Goal: Task Accomplishment & Management: Complete application form

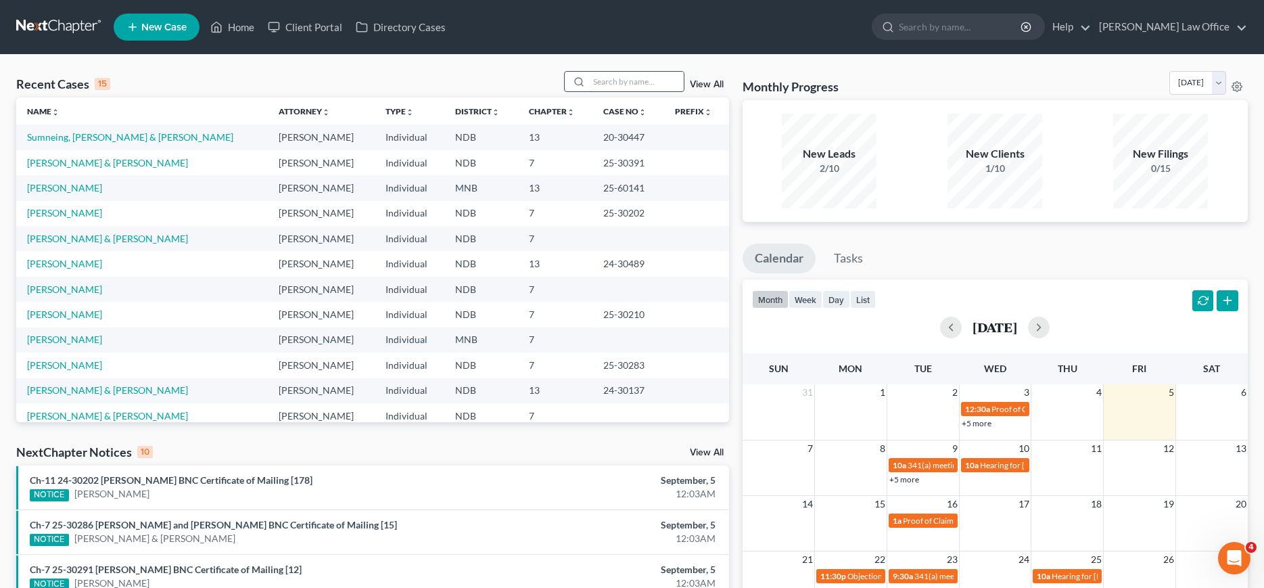
click at [611, 78] on input "search" at bounding box center [636, 82] width 95 height 20
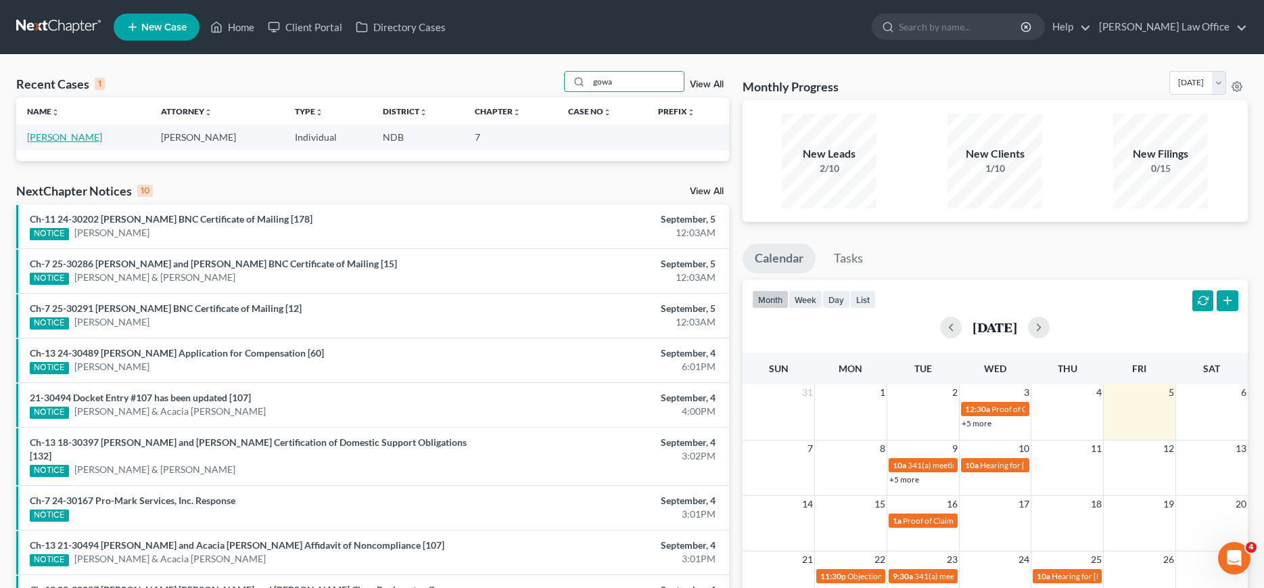
type input "gowa"
click at [57, 137] on link "[PERSON_NAME]" at bounding box center [64, 136] width 75 height 11
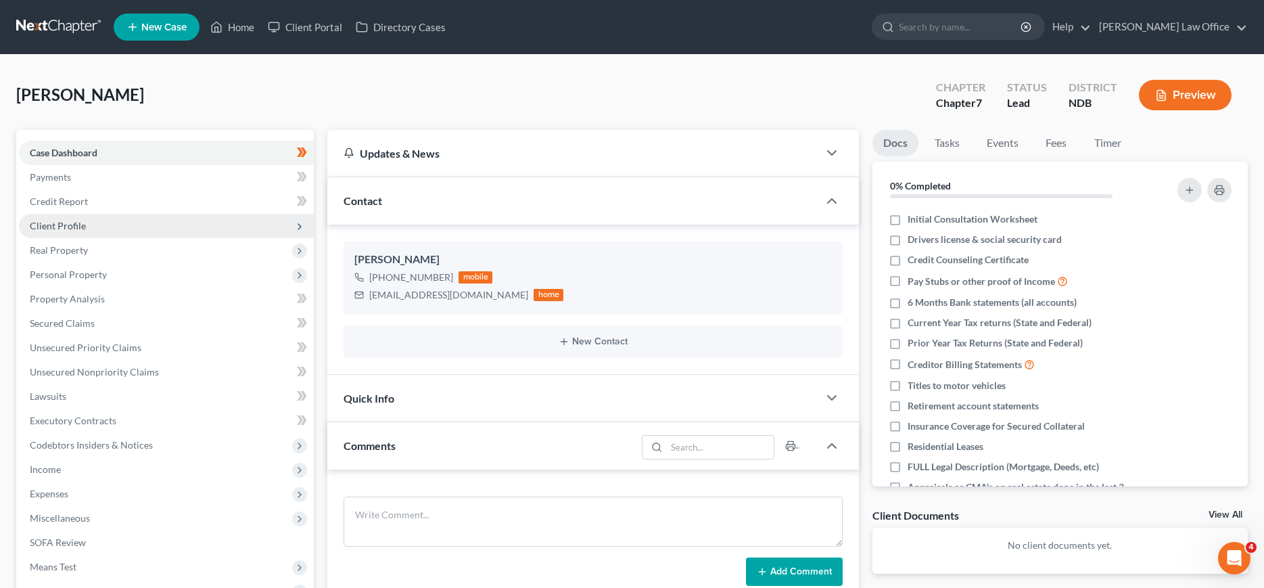
click at [53, 216] on span "Client Profile" at bounding box center [166, 226] width 295 height 24
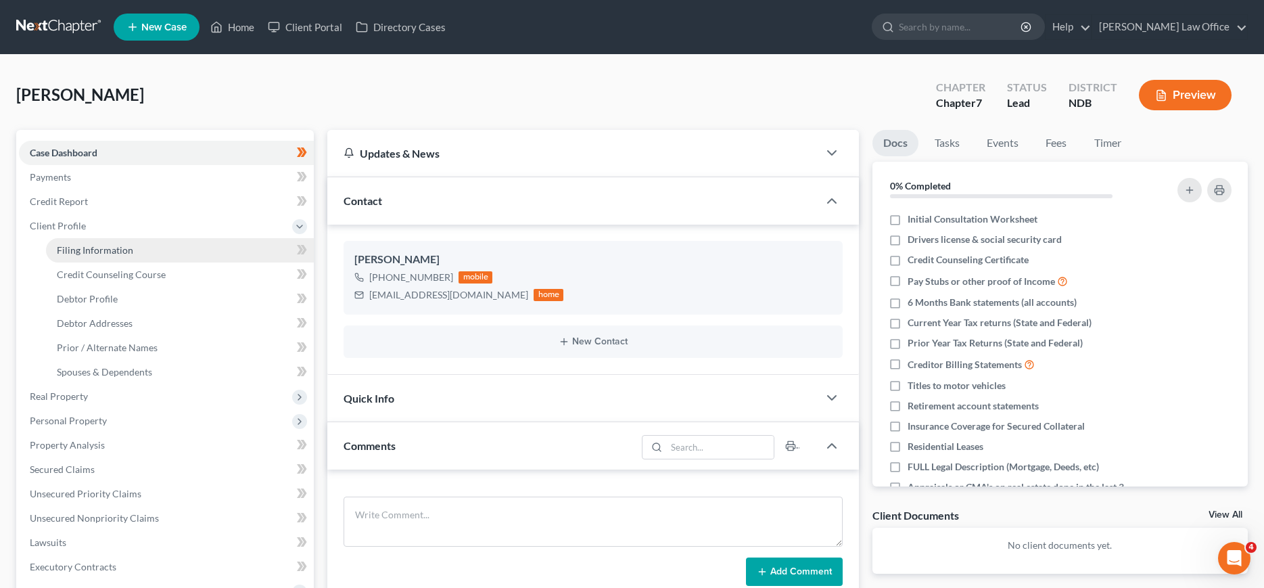
click at [64, 250] on span "Filing Information" at bounding box center [95, 249] width 76 height 11
select select "1"
select select "0"
select select "29"
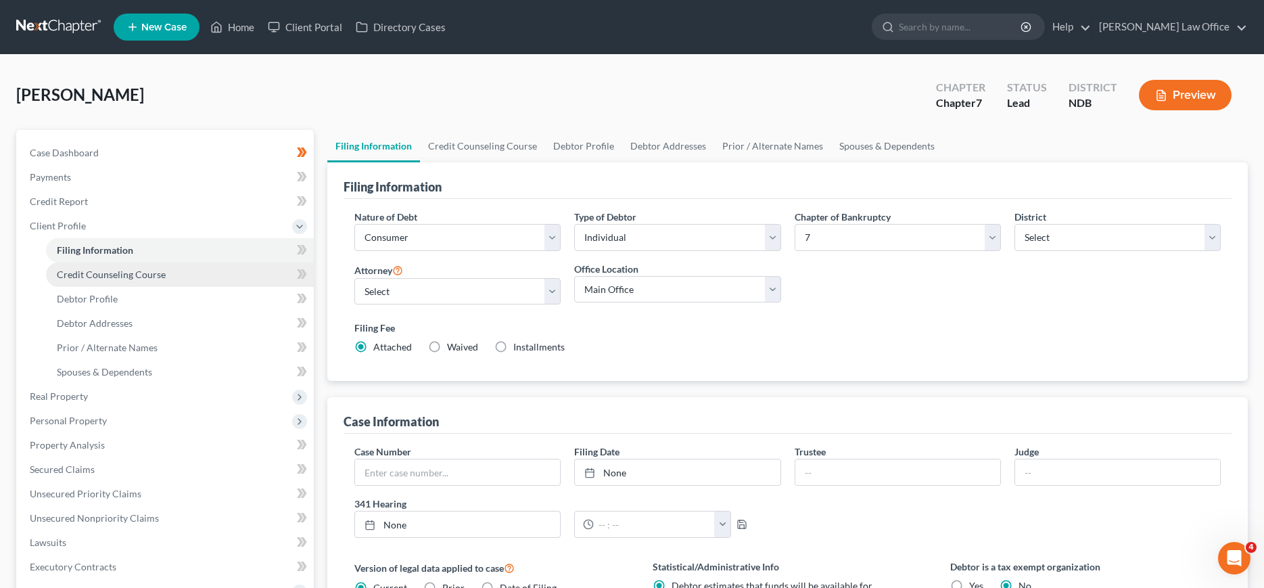
click at [76, 269] on span "Credit Counseling Course" at bounding box center [111, 273] width 109 height 11
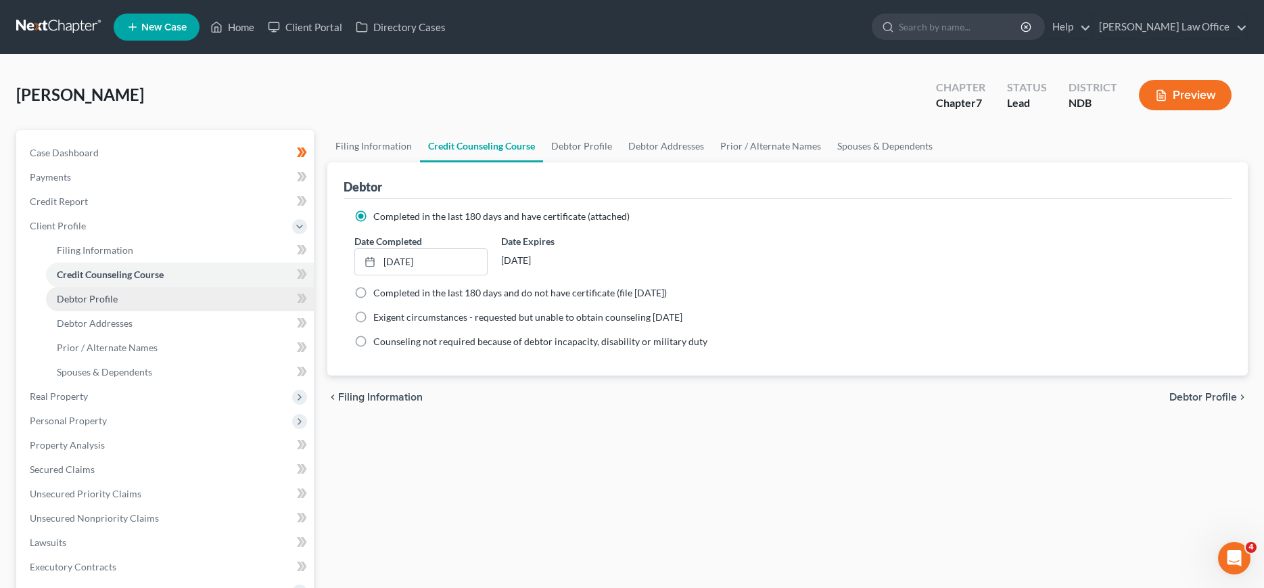
click at [81, 293] on span "Debtor Profile" at bounding box center [87, 298] width 61 height 11
select select "0"
select select "2"
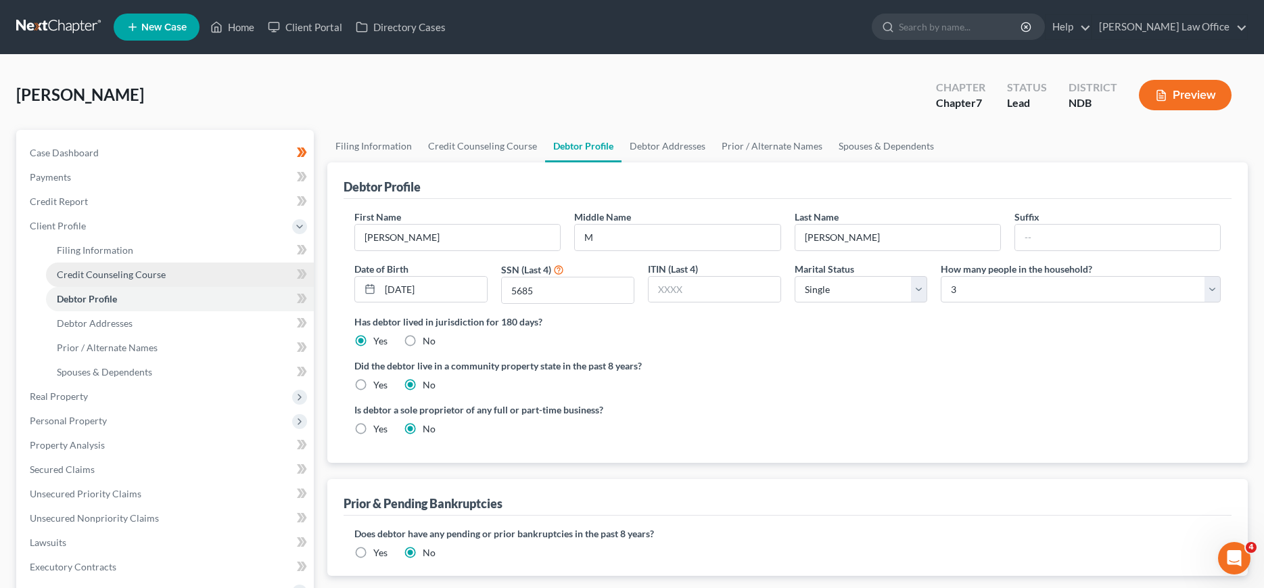
click at [91, 272] on span "Credit Counseling Course" at bounding box center [111, 273] width 109 height 11
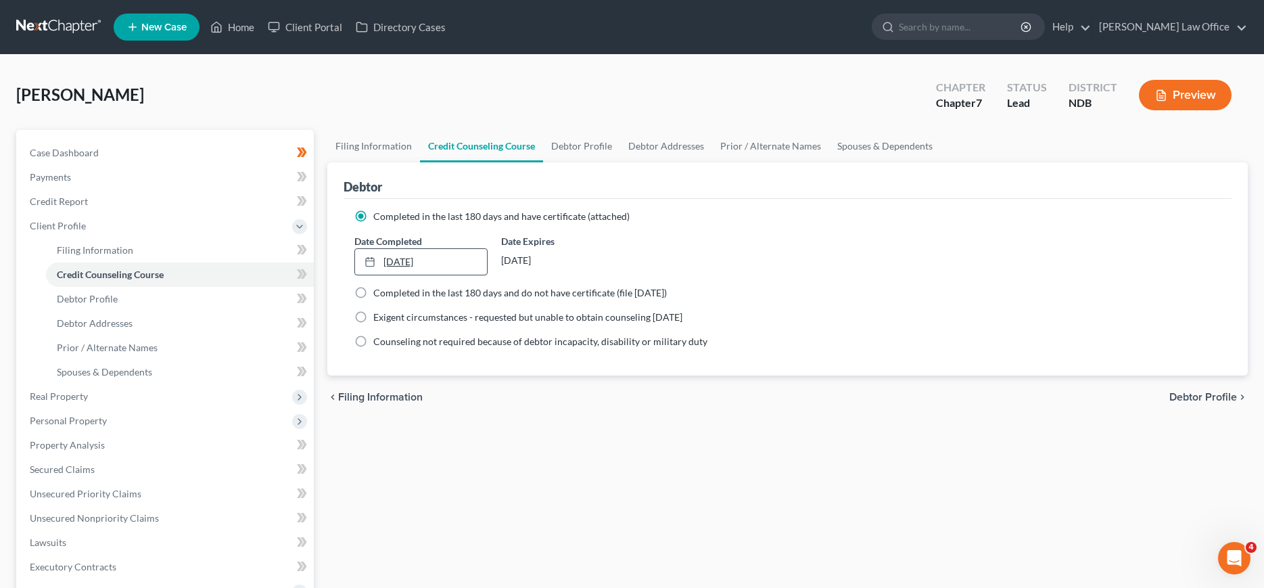
click at [405, 259] on link "[DATE]" at bounding box center [421, 262] width 132 height 26
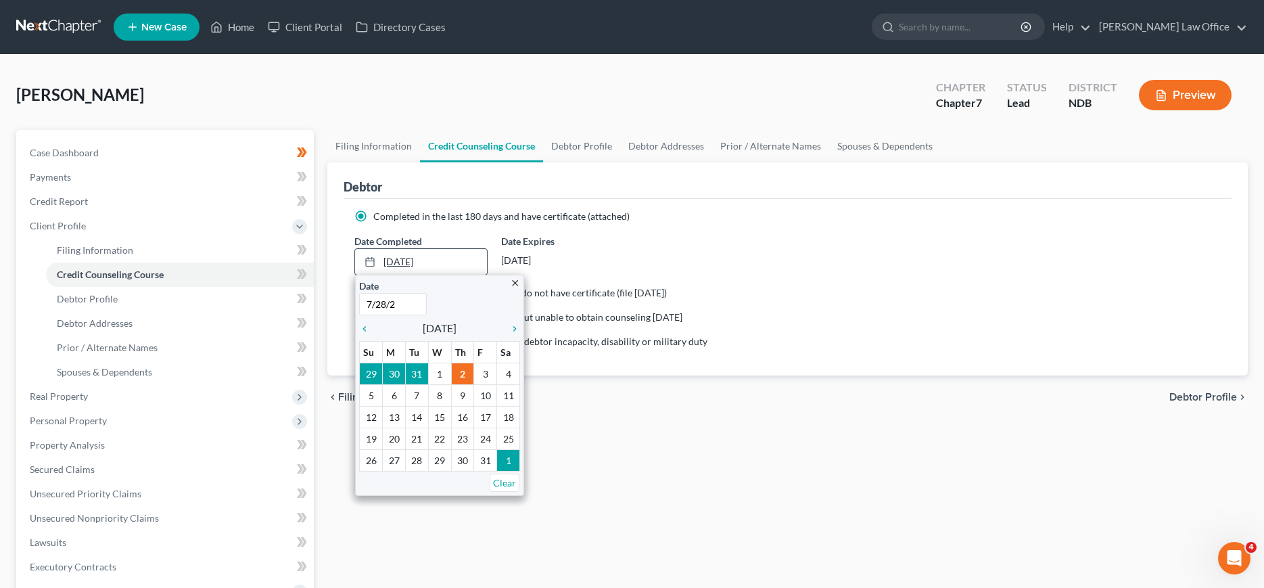
type input "[DATE]"
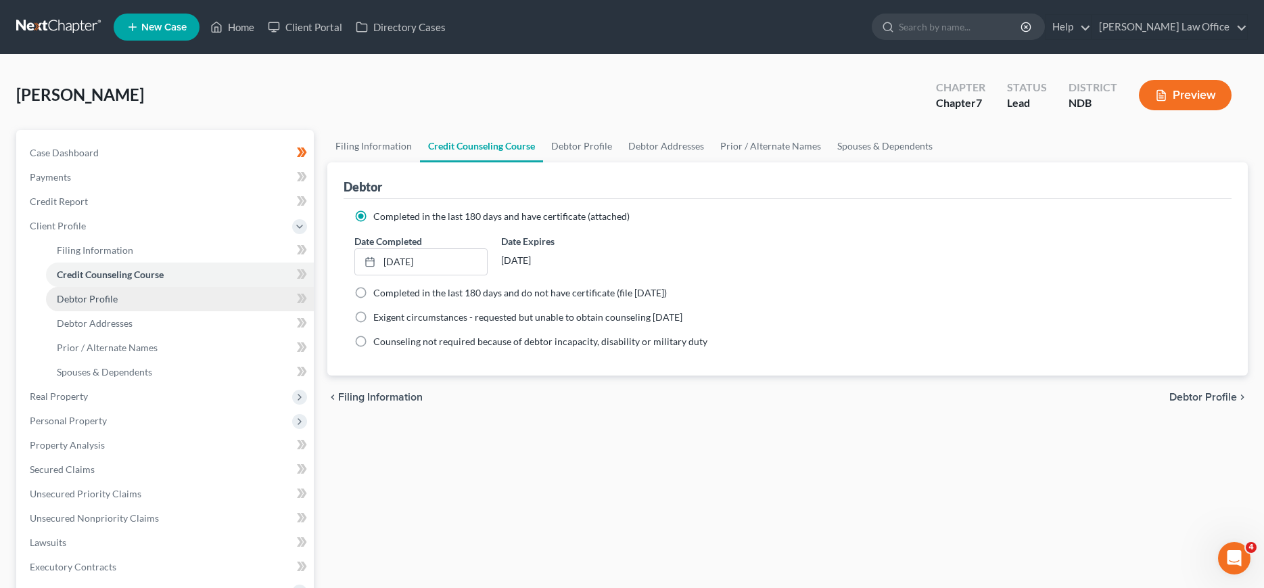
click at [105, 291] on link "Debtor Profile" at bounding box center [180, 299] width 268 height 24
select select "0"
select select "2"
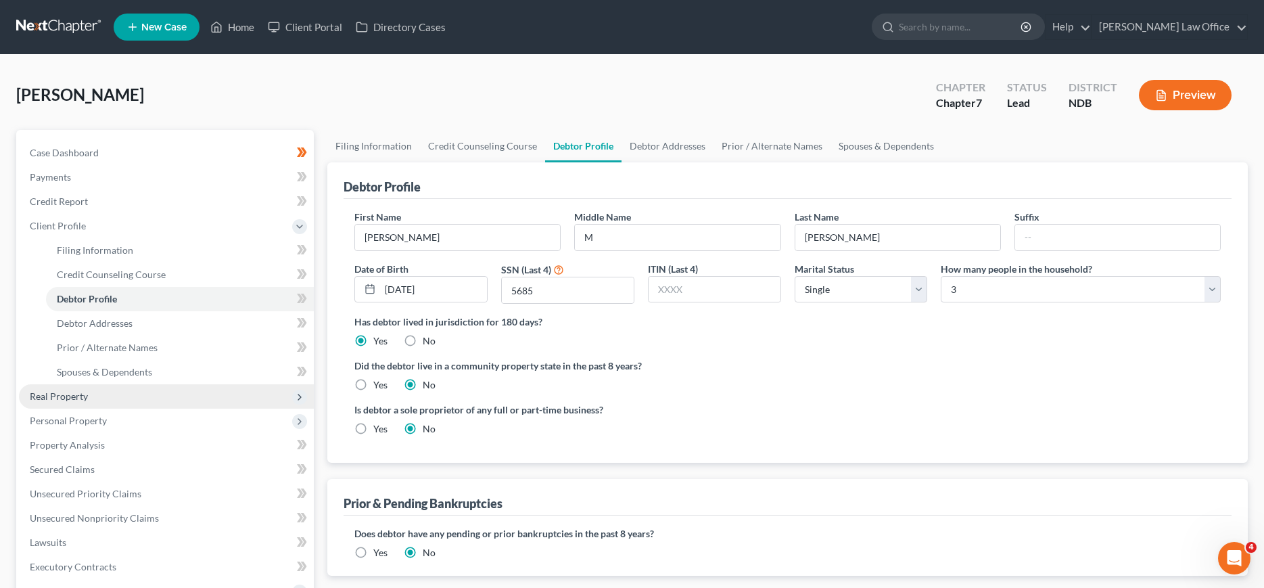
click at [72, 394] on span "Real Property" at bounding box center [59, 395] width 58 height 11
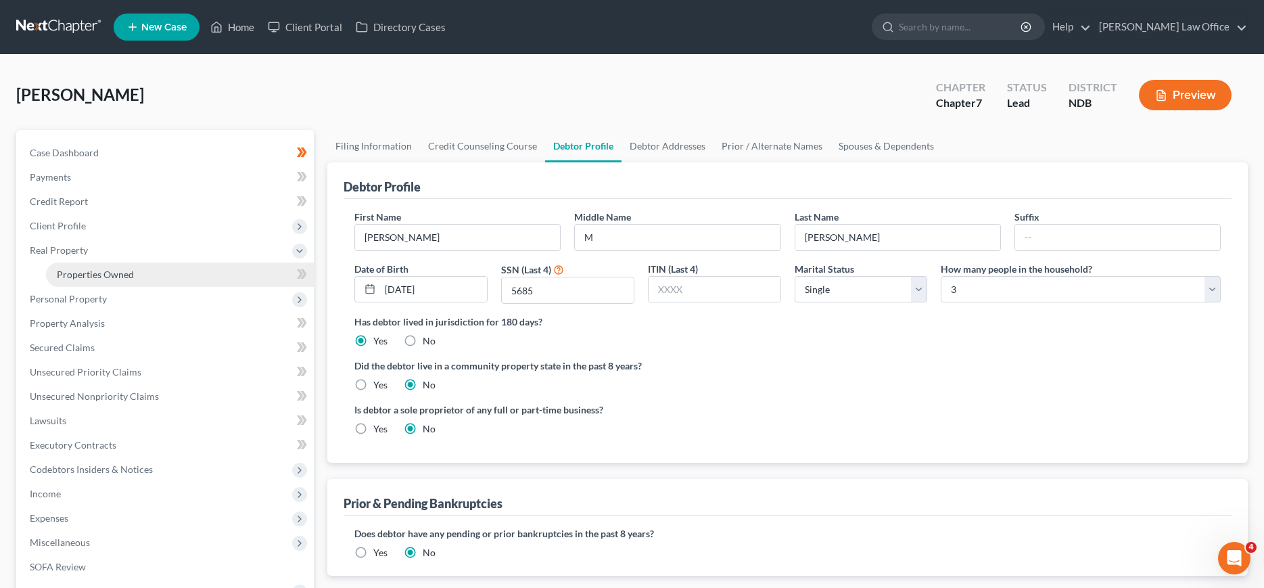
click at [103, 267] on link "Properties Owned" at bounding box center [180, 274] width 268 height 24
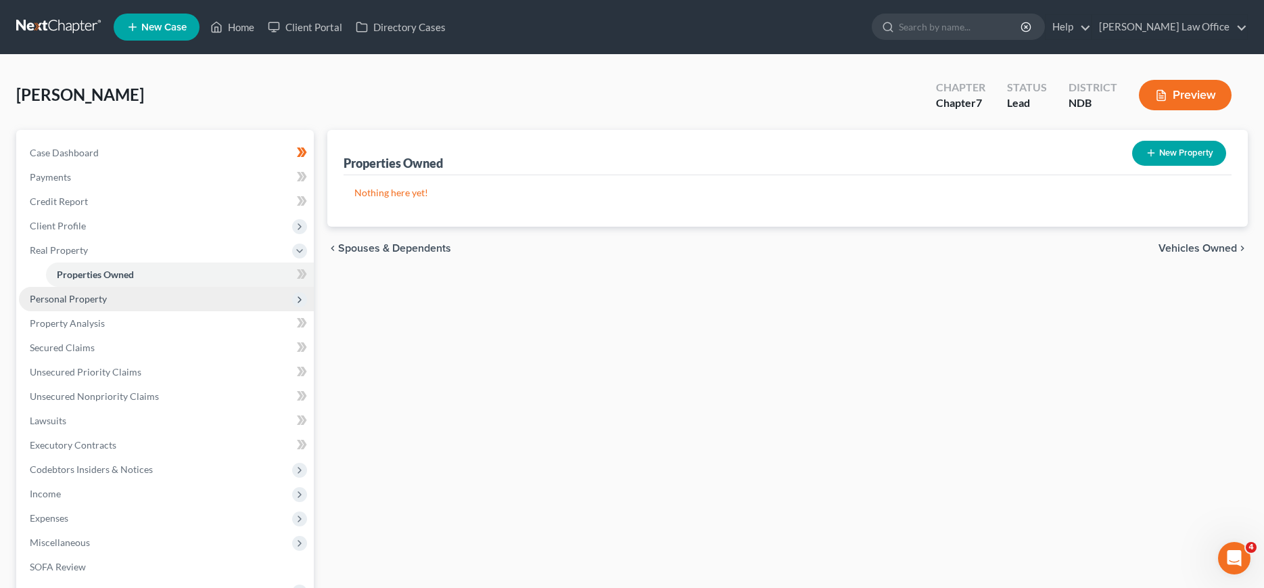
click at [89, 297] on span "Personal Property" at bounding box center [68, 298] width 77 height 11
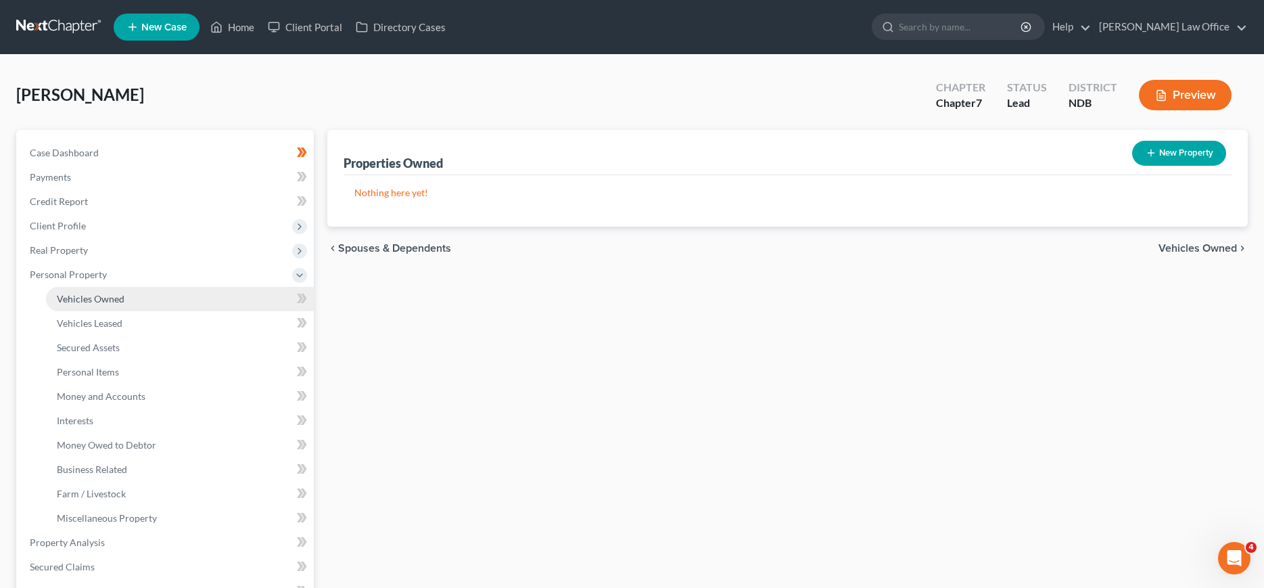
click at [89, 297] on span "Vehicles Owned" at bounding box center [91, 298] width 68 height 11
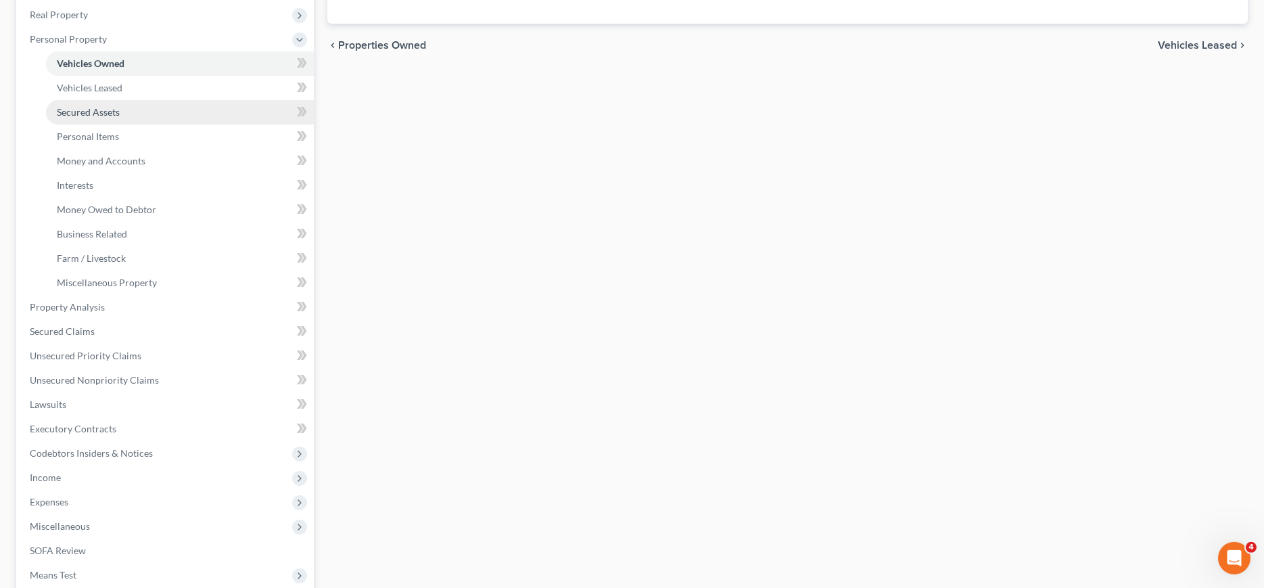
scroll to position [276, 0]
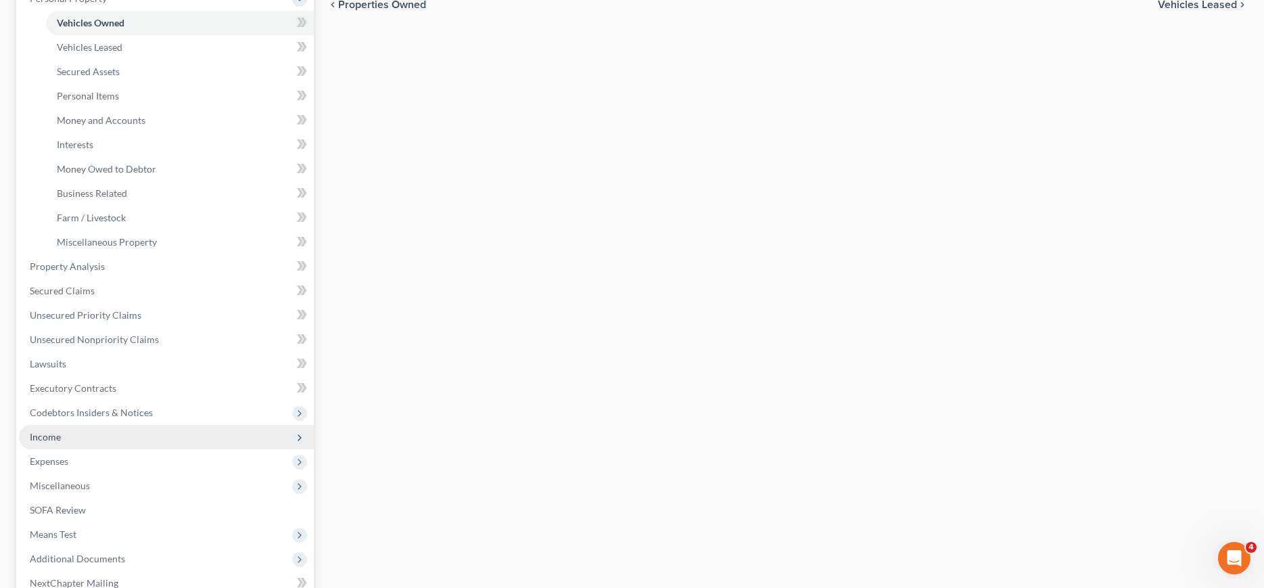
click at [43, 429] on span "Income" at bounding box center [166, 437] width 295 height 24
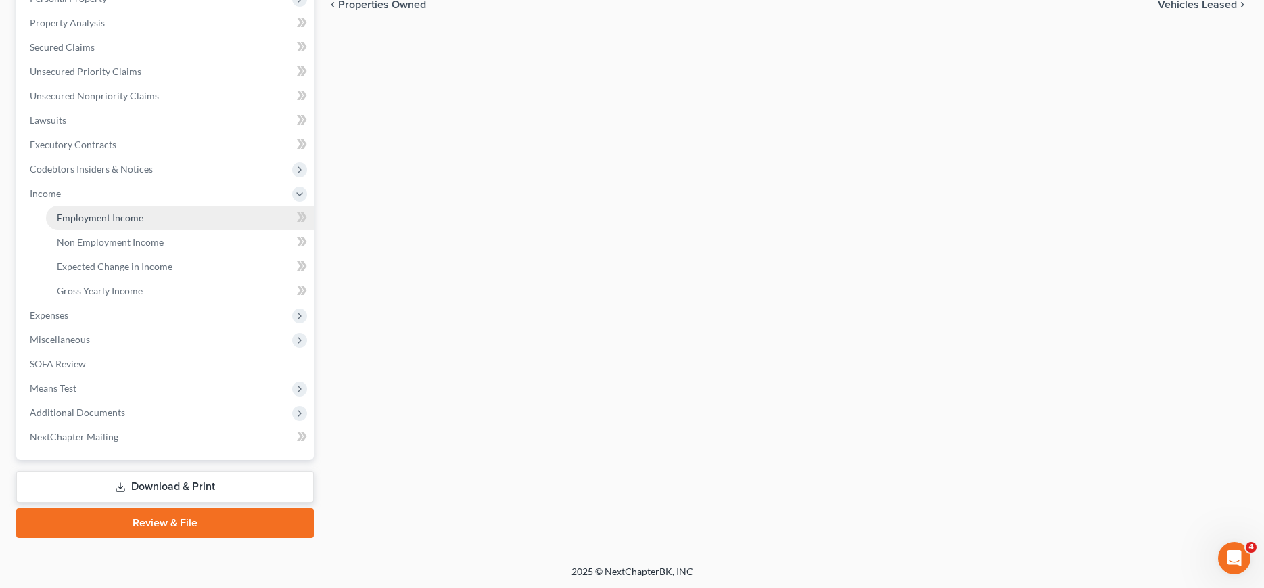
click at [113, 216] on span "Employment Income" at bounding box center [100, 217] width 87 height 11
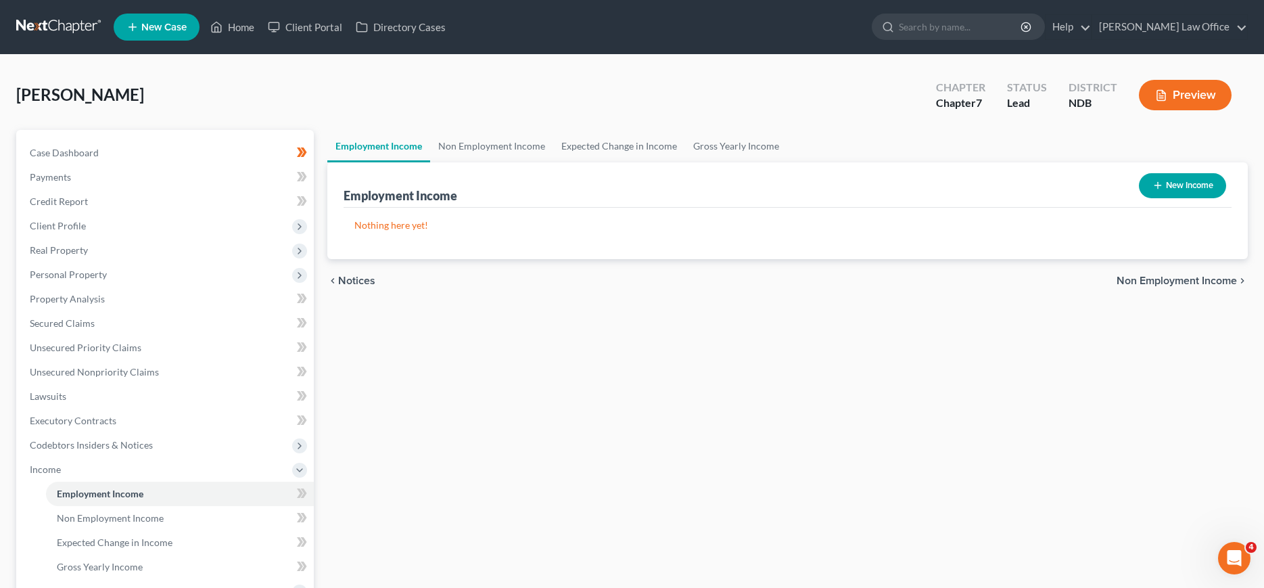
click at [1176, 174] on button "New Income" at bounding box center [1181, 185] width 87 height 25
select select "0"
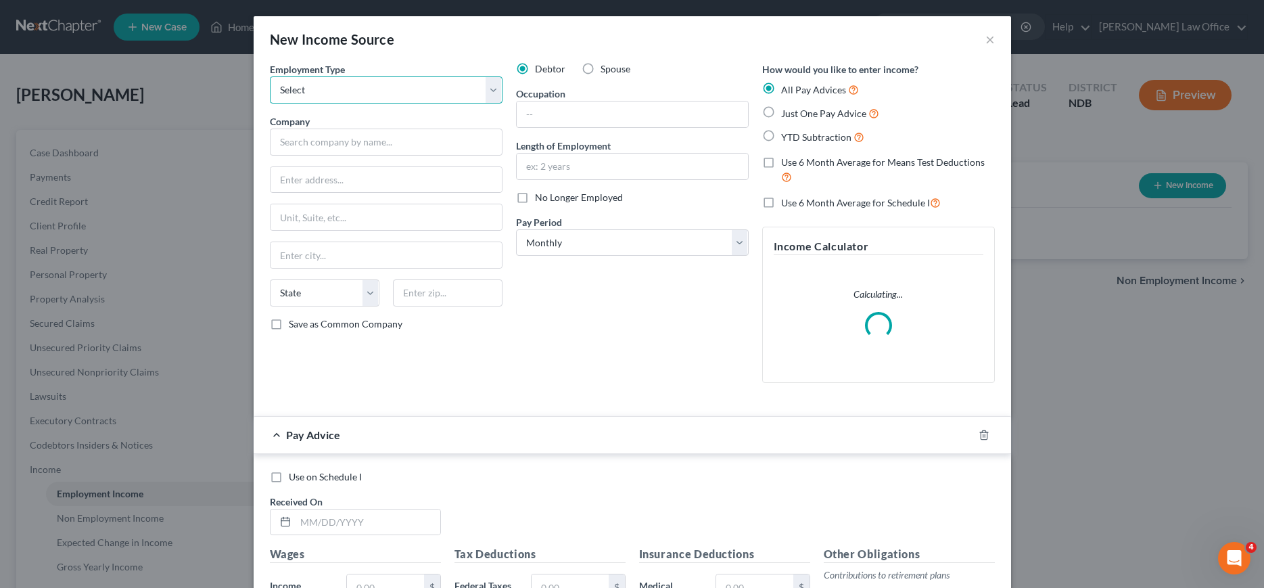
click at [270, 76] on select "Select Full or [DEMOGRAPHIC_DATA] Employment Self Employment" at bounding box center [386, 89] width 233 height 27
select select "0"
click option "Full or [DEMOGRAPHIC_DATA] Employment" at bounding box center [0, 0] width 0 height 0
click at [352, 133] on input "text" at bounding box center [386, 141] width 233 height 27
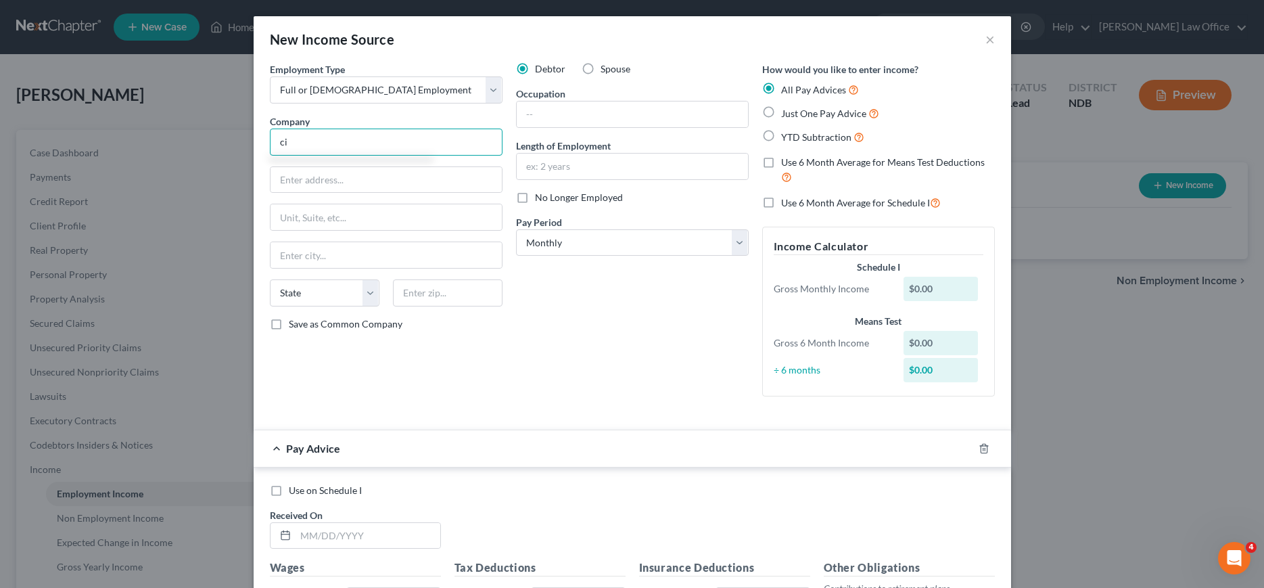
type input "c"
type input "City of [GEOGRAPHIC_DATA]"
click at [339, 162] on div "City of [GEOGRAPHIC_DATA]" at bounding box center [351, 166] width 141 height 14
type input "[STREET_ADDRESS]"
type input "Grand Forks"
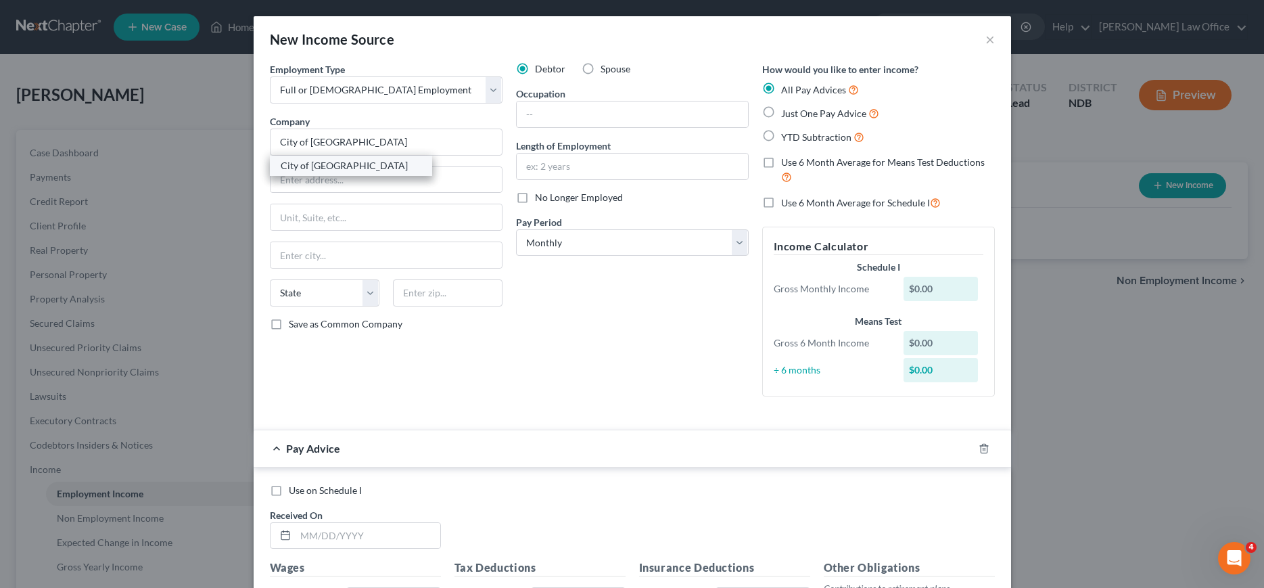
select select "29"
type input "58203"
click at [366, 173] on input "[STREET_ADDRESS]" at bounding box center [385, 180] width 231 height 26
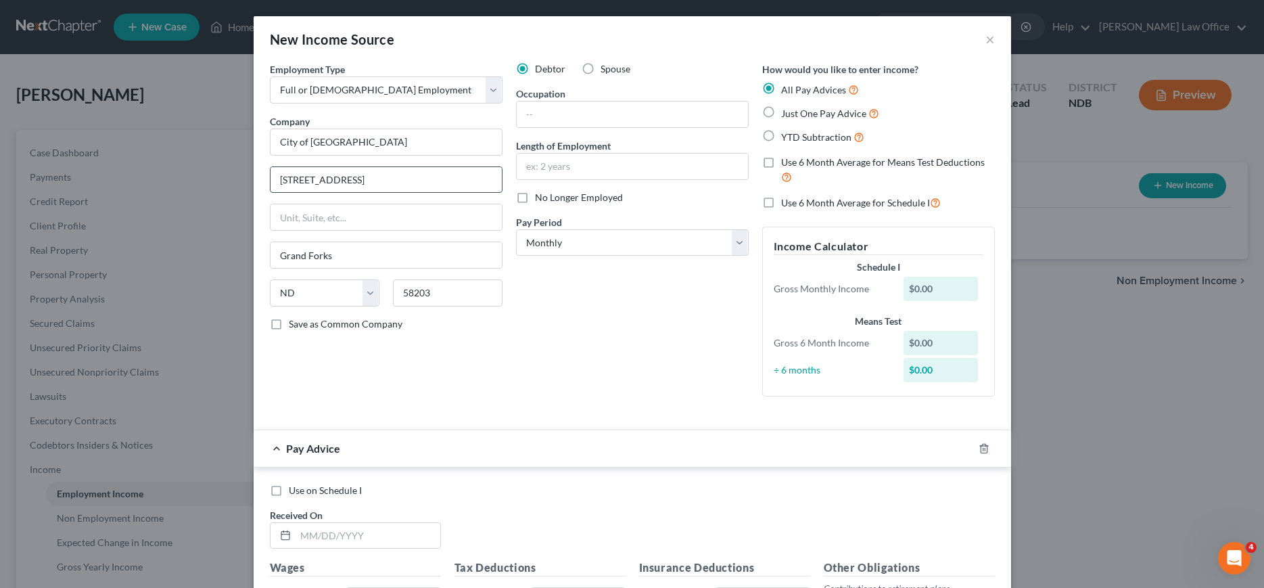
type input "[STREET_ADDRESS]"
click at [592, 115] on input "text" at bounding box center [632, 114] width 231 height 26
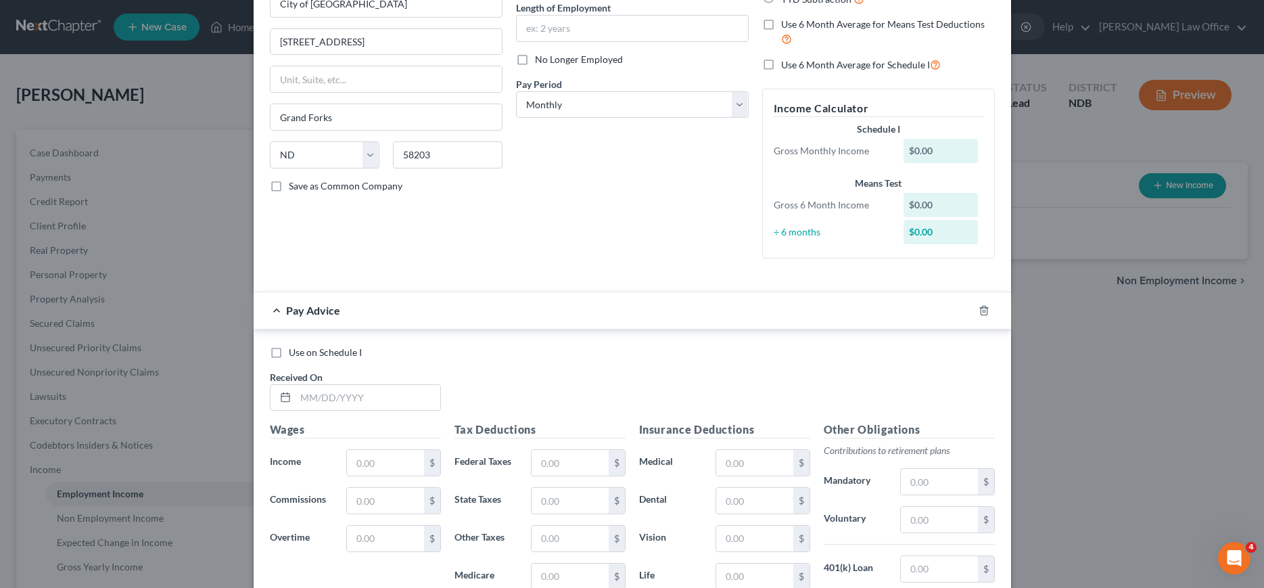
type input "Office"
click at [605, 187] on div "Debtor Spouse Occupation Office Length of Employment No Longer Employed Pay Per…" at bounding box center [632, 96] width 246 height 345
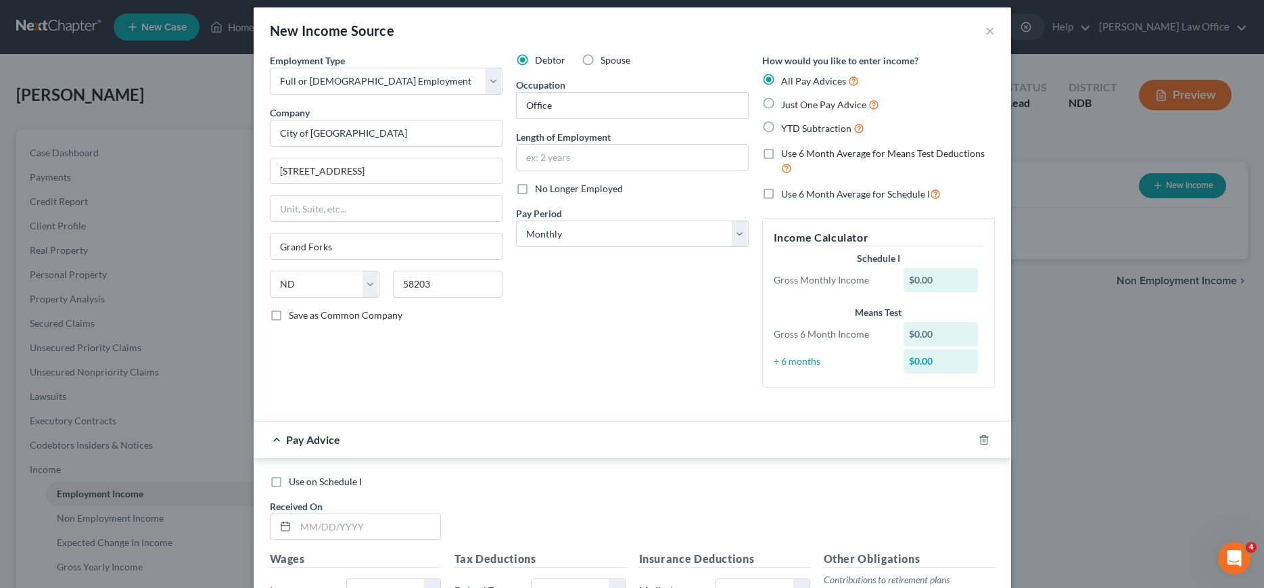
scroll to position [0, 0]
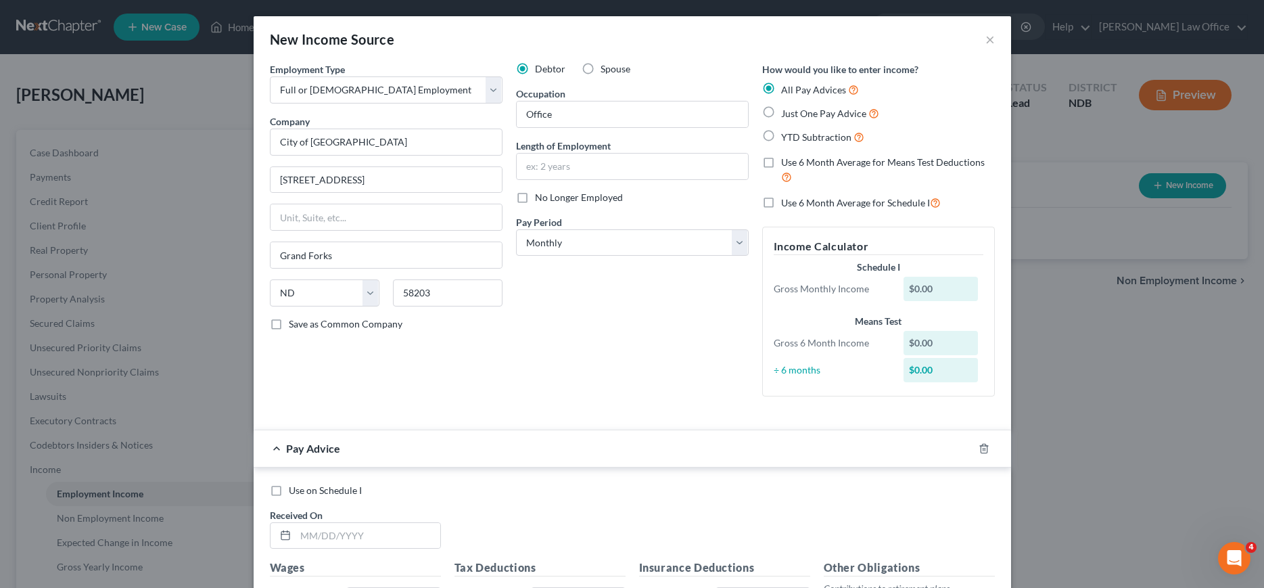
click at [781, 115] on label "Just One Pay Advice" at bounding box center [830, 113] width 98 height 16
click at [786, 114] on input "Just One Pay Advice" at bounding box center [790, 109] width 9 height 9
radio input "true"
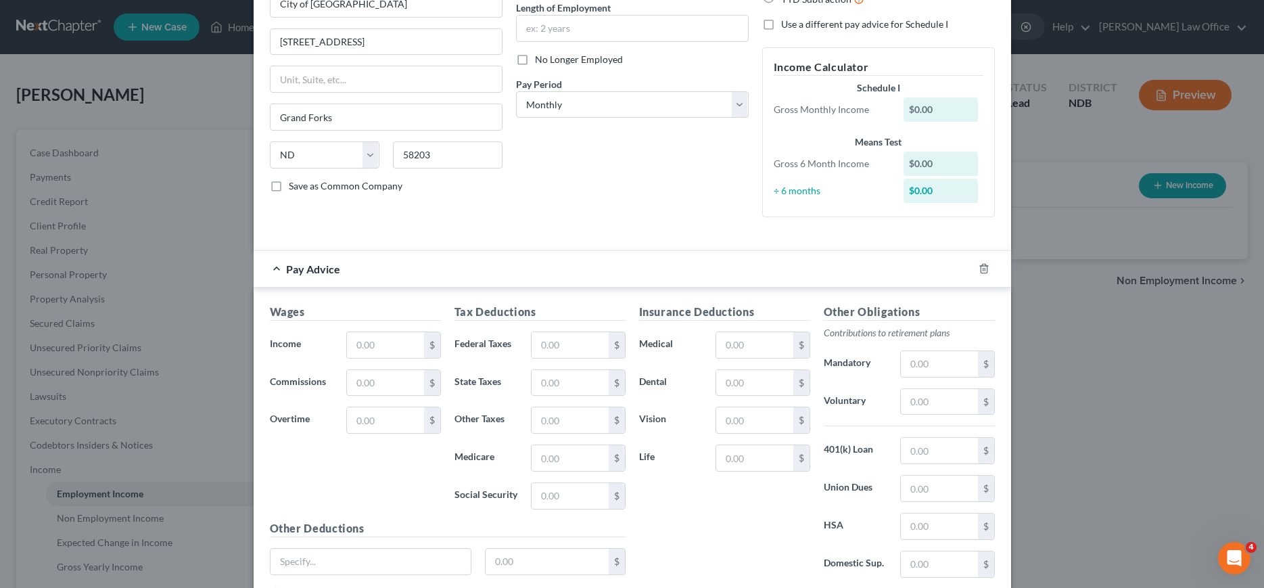
scroll to position [207, 0]
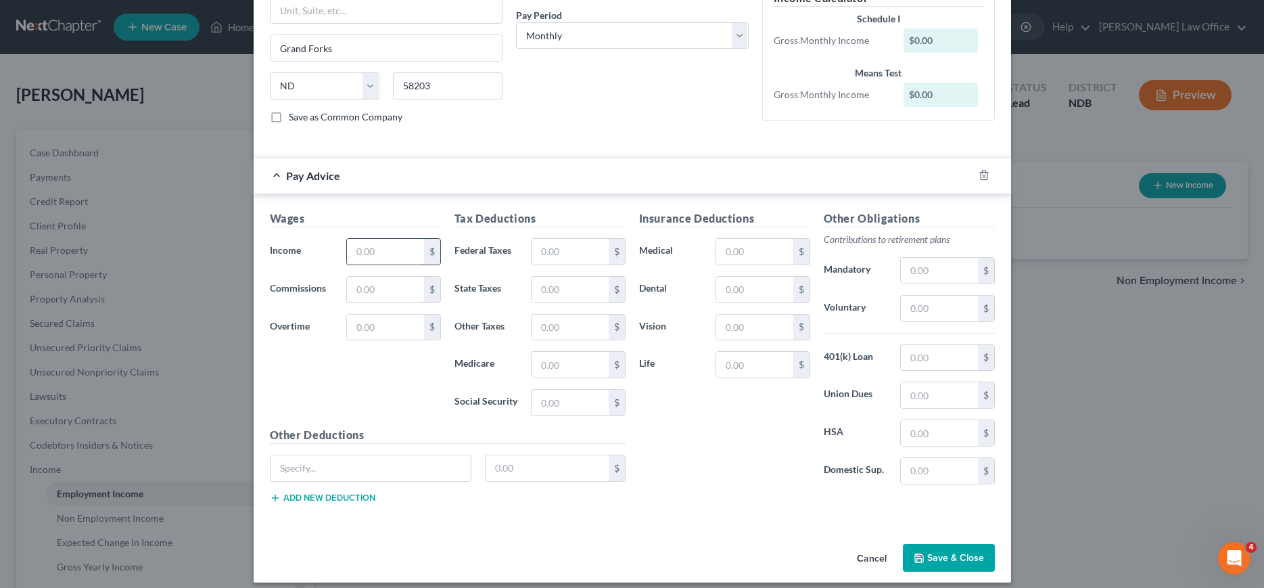
click at [409, 279] on input "text" at bounding box center [385, 290] width 76 height 26
click at [393, 256] on input "text" at bounding box center [385, 252] width 76 height 26
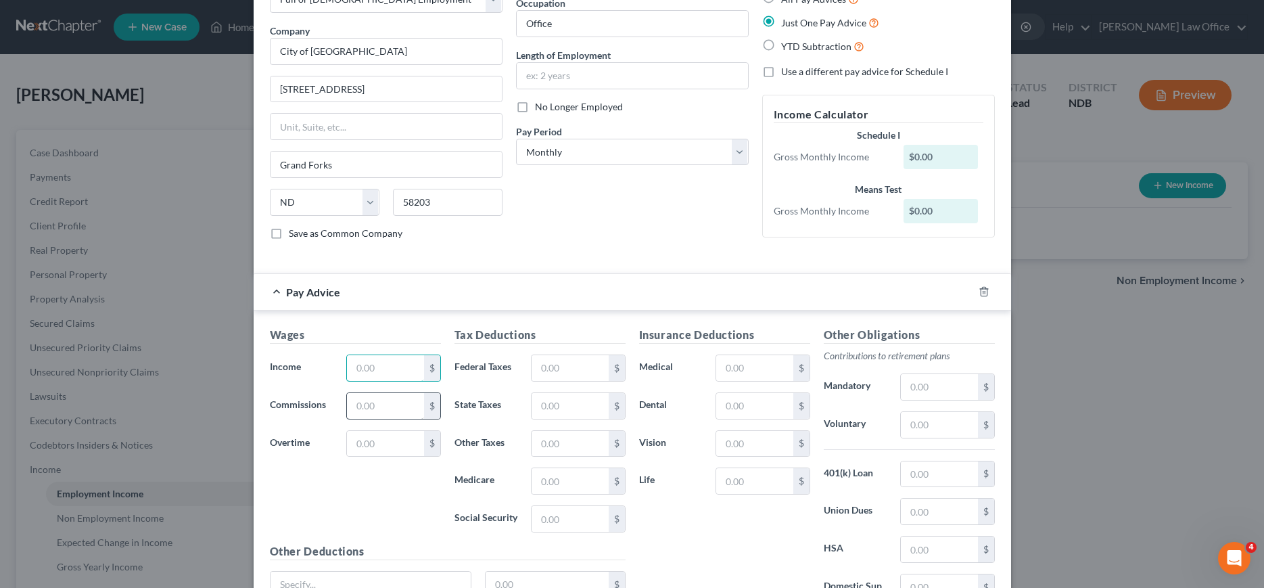
scroll to position [0, 0]
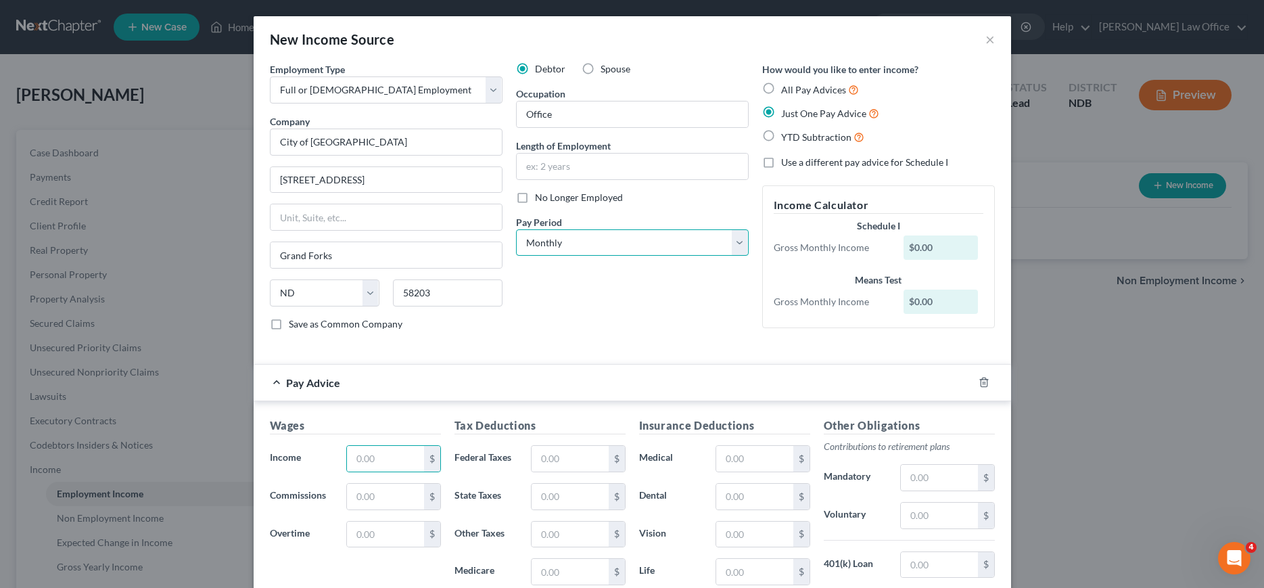
click at [516, 229] on select "Select Monthly Twice Monthly Every Other Week Weekly" at bounding box center [632, 242] width 233 height 27
select select "2"
click option "Every Other Week" at bounding box center [0, 0] width 0 height 0
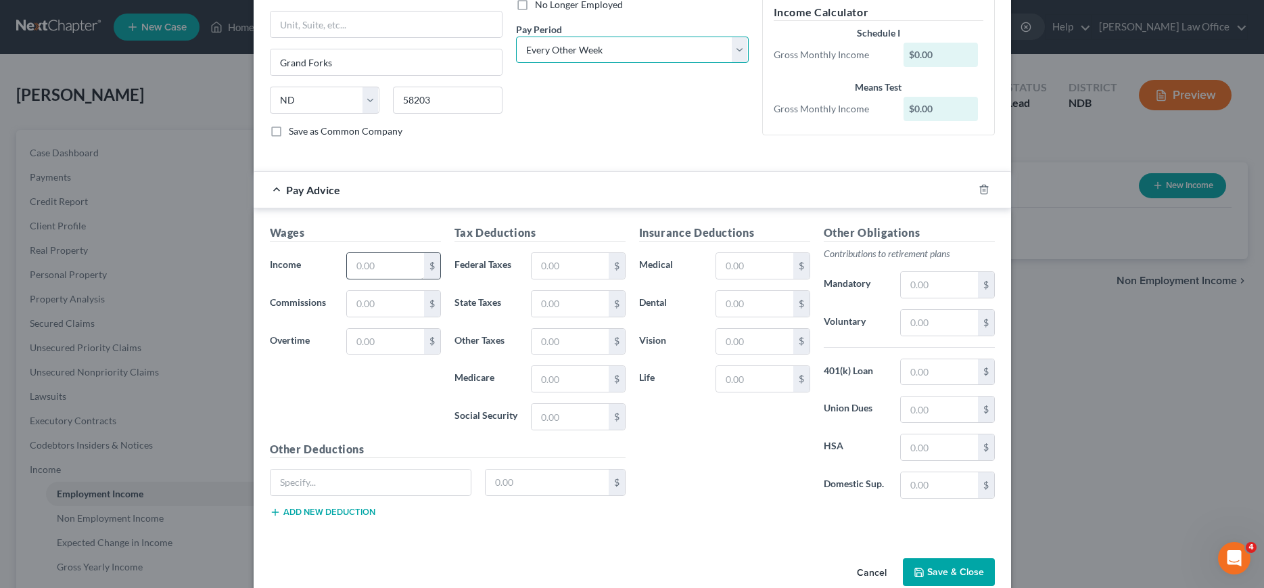
scroll to position [207, 0]
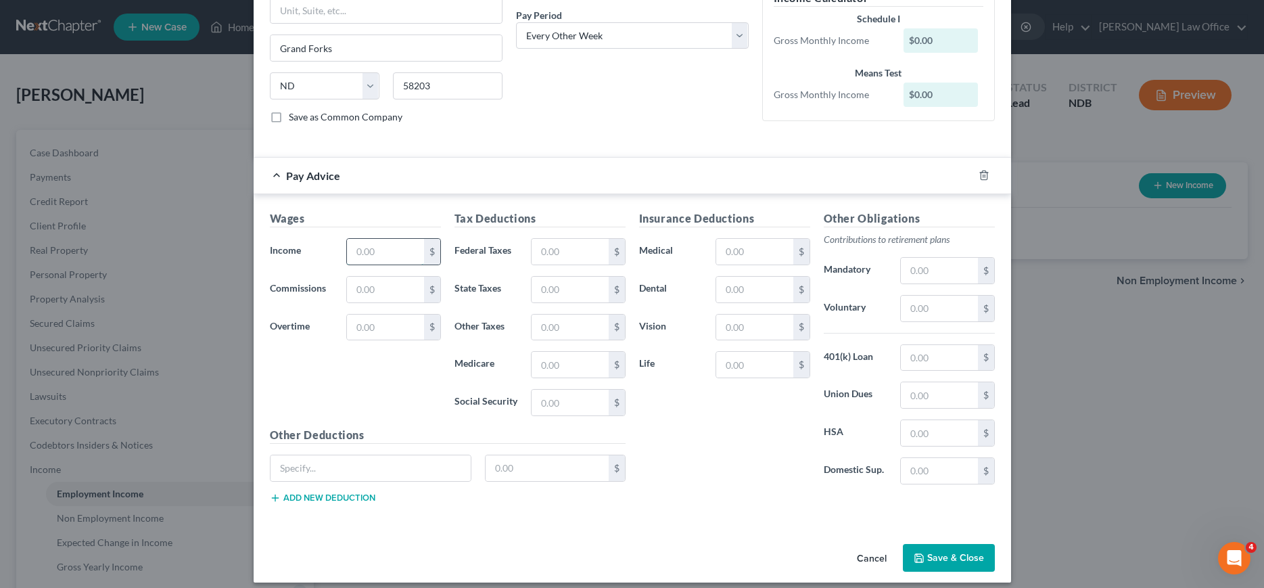
click at [390, 258] on input "text" at bounding box center [385, 252] width 76 height 26
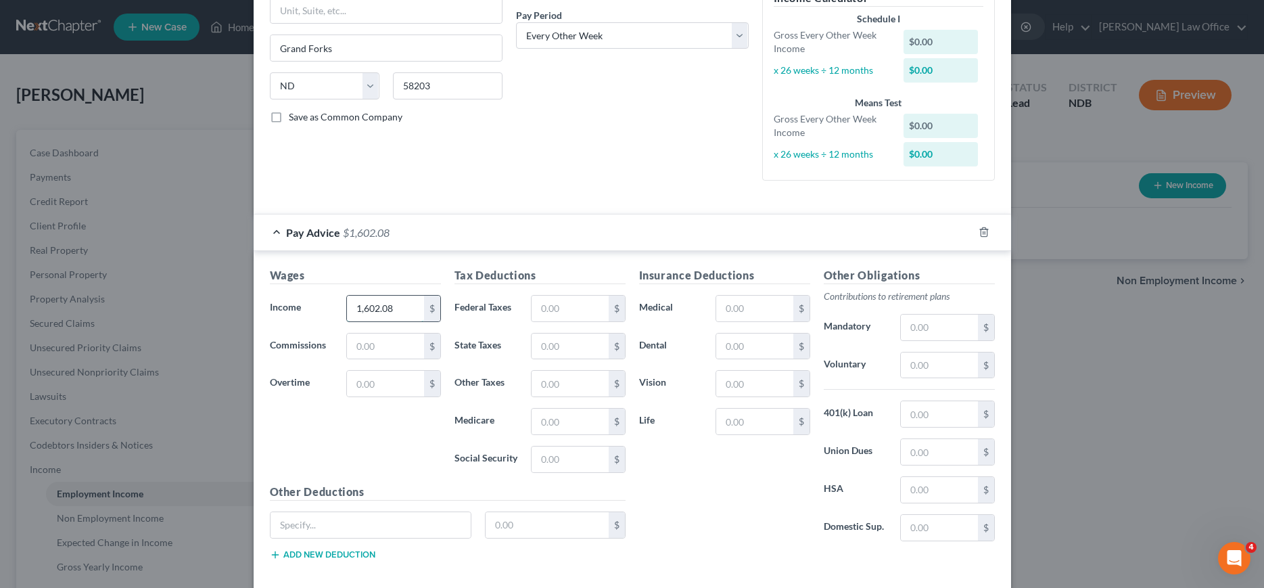
type input "1,602.08"
type input "85.93"
type input "0.00"
type input "28.80"
type input "123.18"
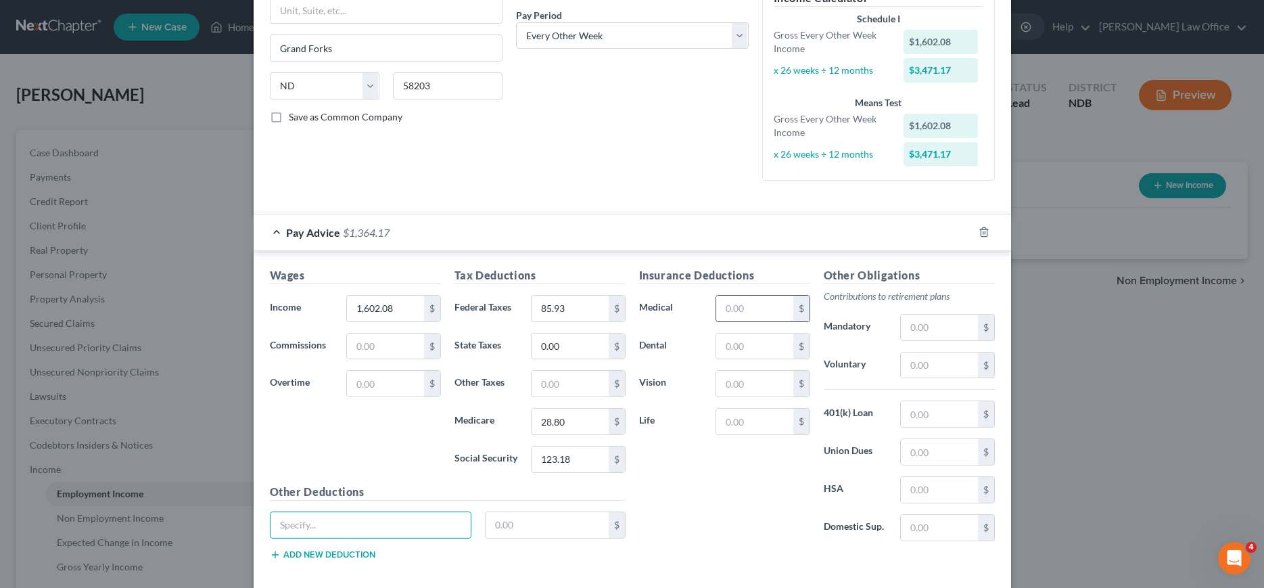
click at [763, 310] on input "text" at bounding box center [754, 308] width 76 height 26
type input "105.07"
type input "4.22"
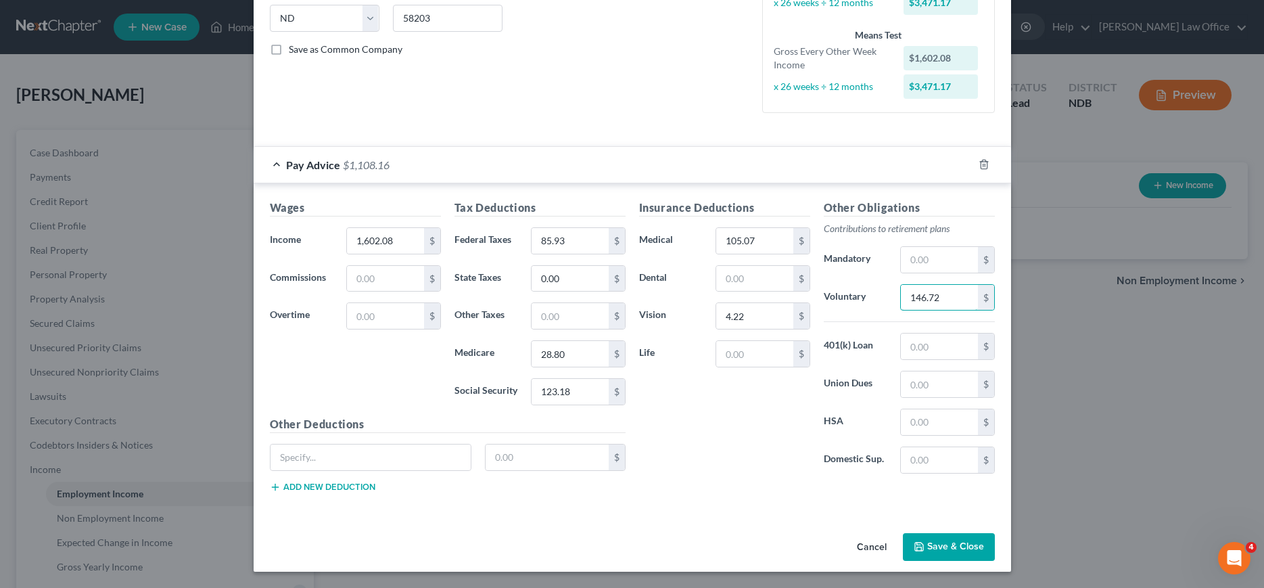
type input "146.72"
click at [942, 551] on button "Save & Close" at bounding box center [949, 547] width 92 height 28
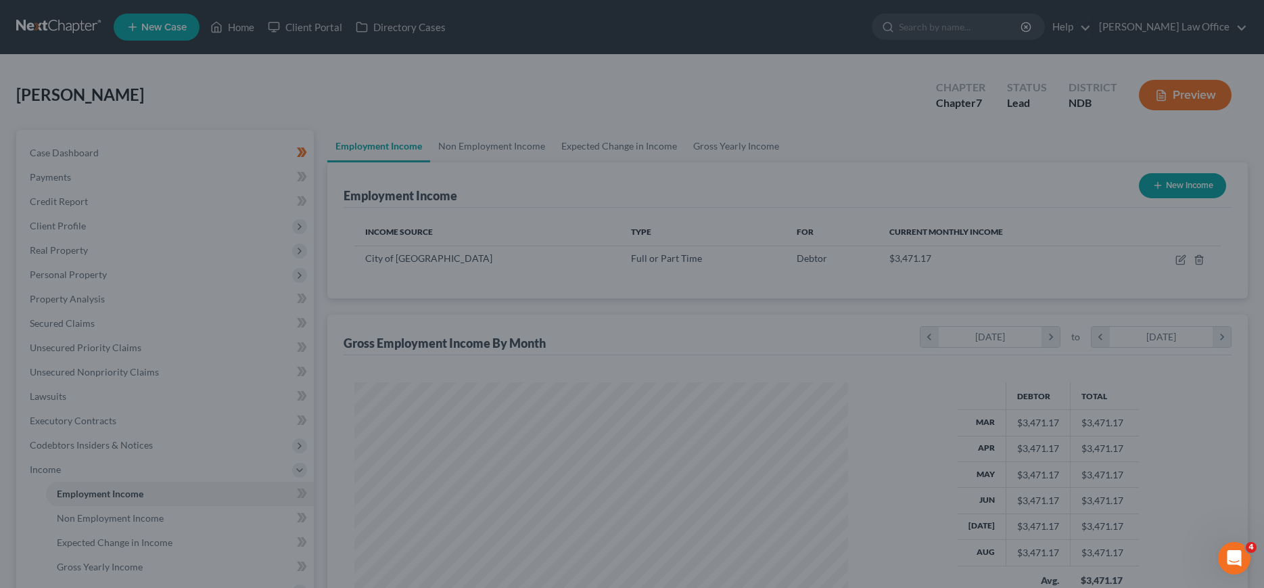
scroll to position [247, 521]
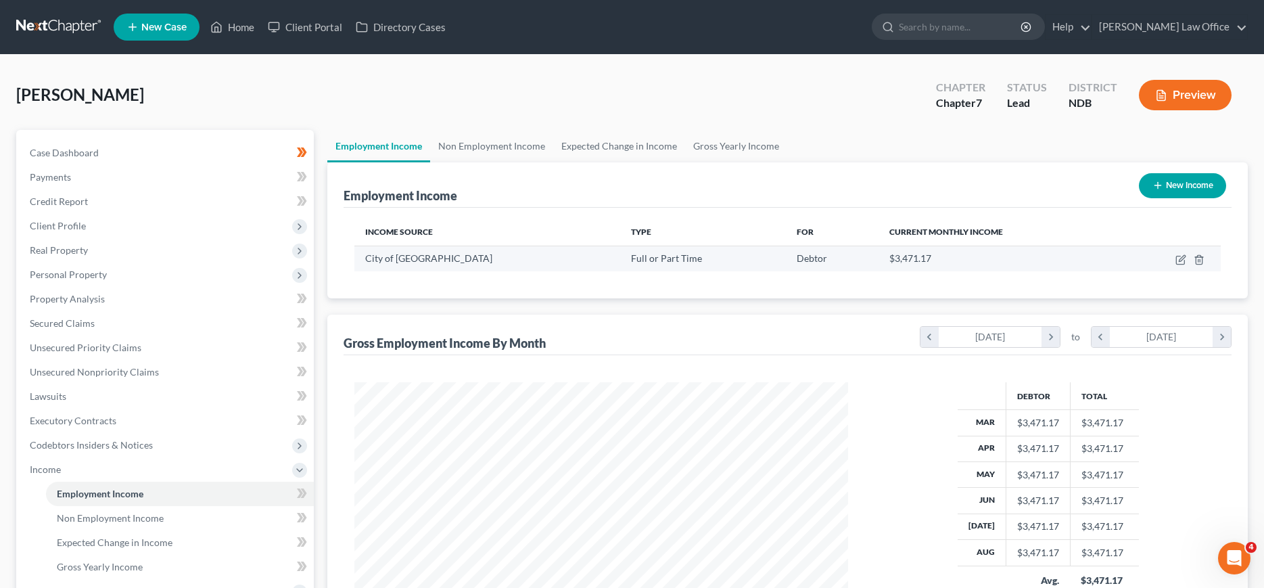
click at [1175, 255] on td at bounding box center [1170, 258] width 100 height 26
click at [1177, 258] on icon "button" at bounding box center [1180, 259] width 11 height 11
select select "0"
select select "29"
select select "2"
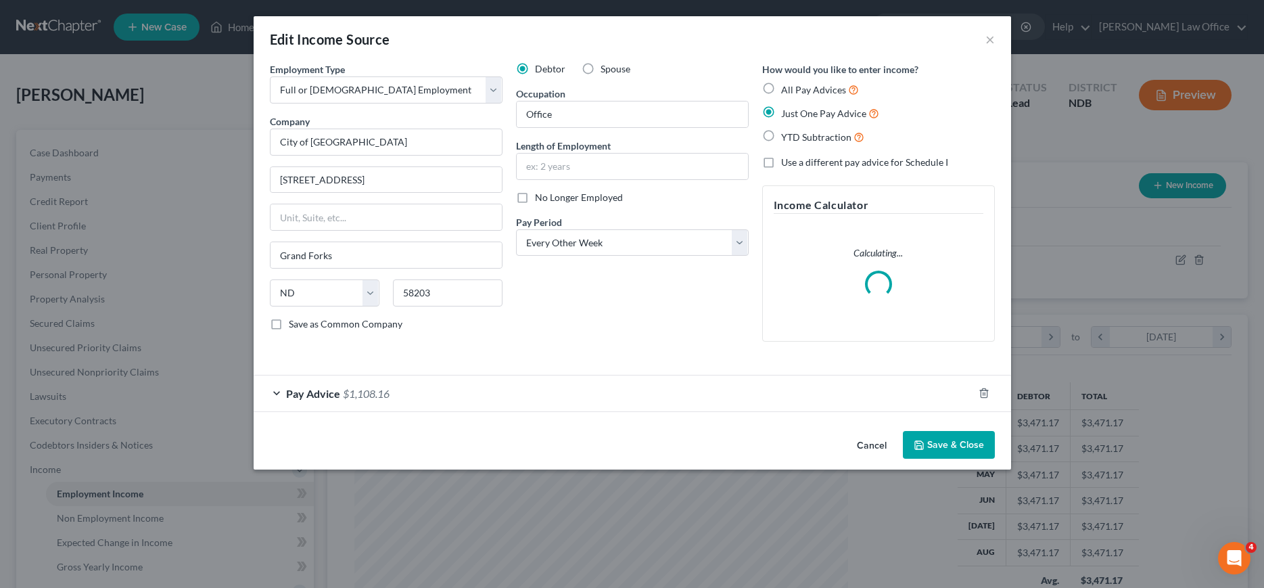
click at [289, 324] on label "Save as Common Company" at bounding box center [346, 324] width 114 height 14
click at [294, 324] on input "Save as Common Company" at bounding box center [298, 321] width 9 height 9
checkbox input "true"
click at [946, 453] on button "Save & Close" at bounding box center [949, 445] width 92 height 28
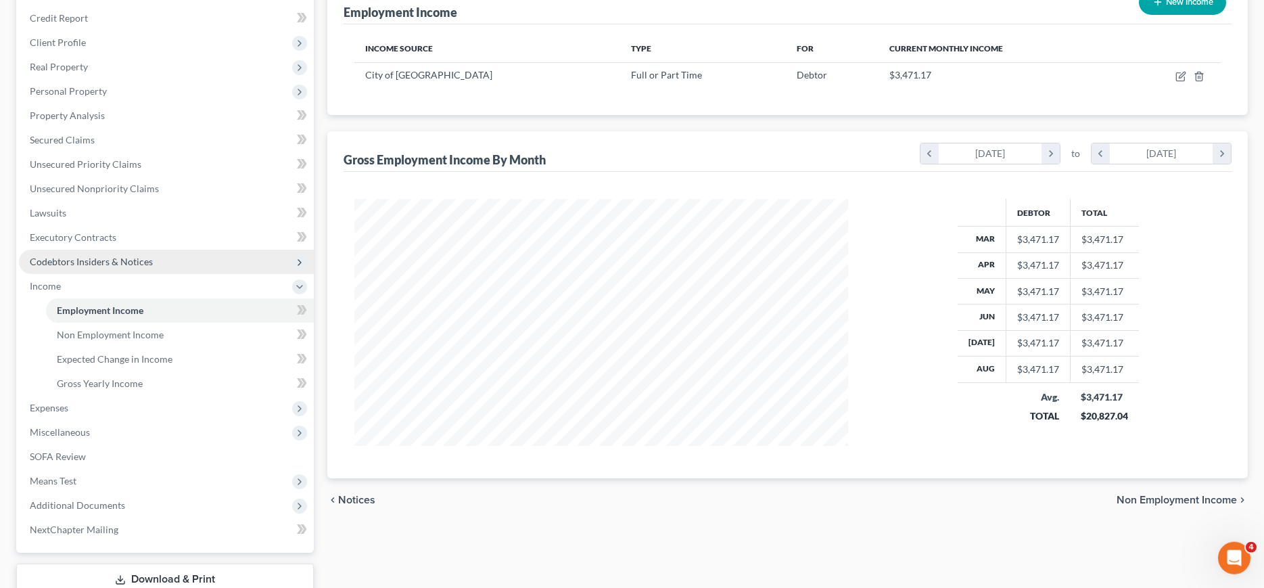
scroll to position [207, 0]
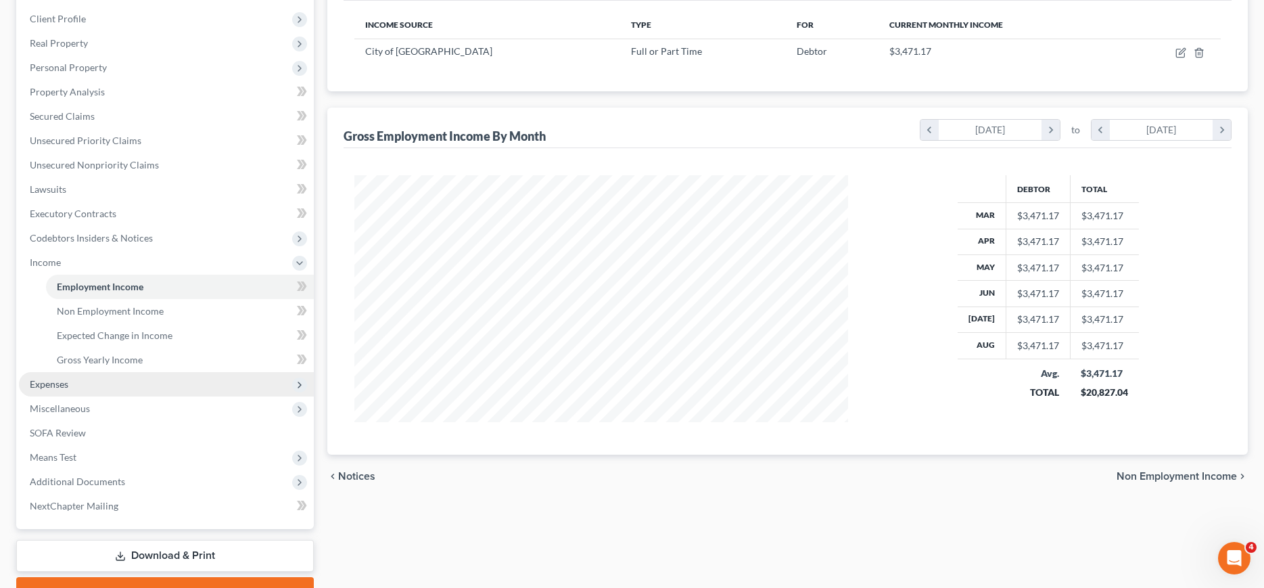
click at [53, 383] on span "Expenses" at bounding box center [49, 383] width 39 height 11
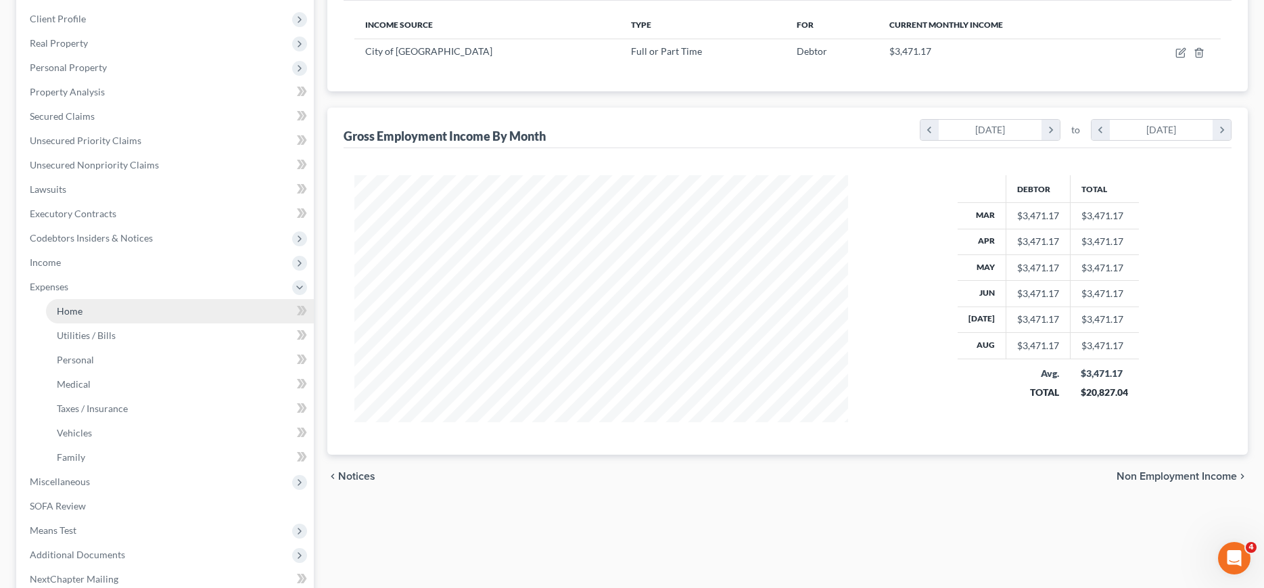
click at [71, 313] on span "Home" at bounding box center [70, 310] width 26 height 11
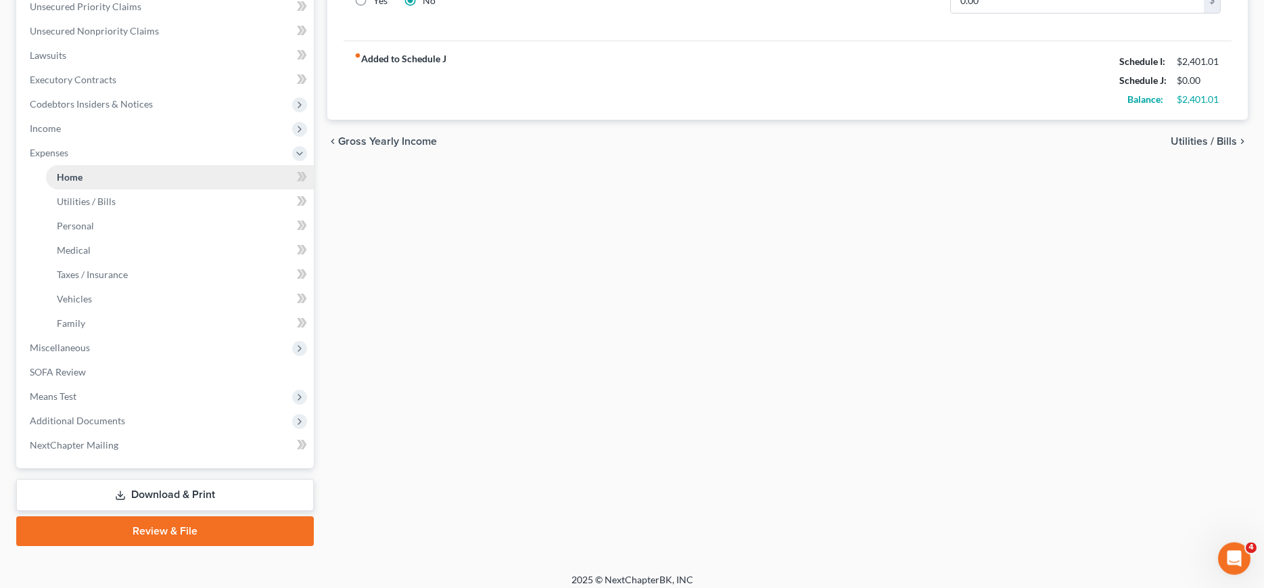
scroll to position [345, 0]
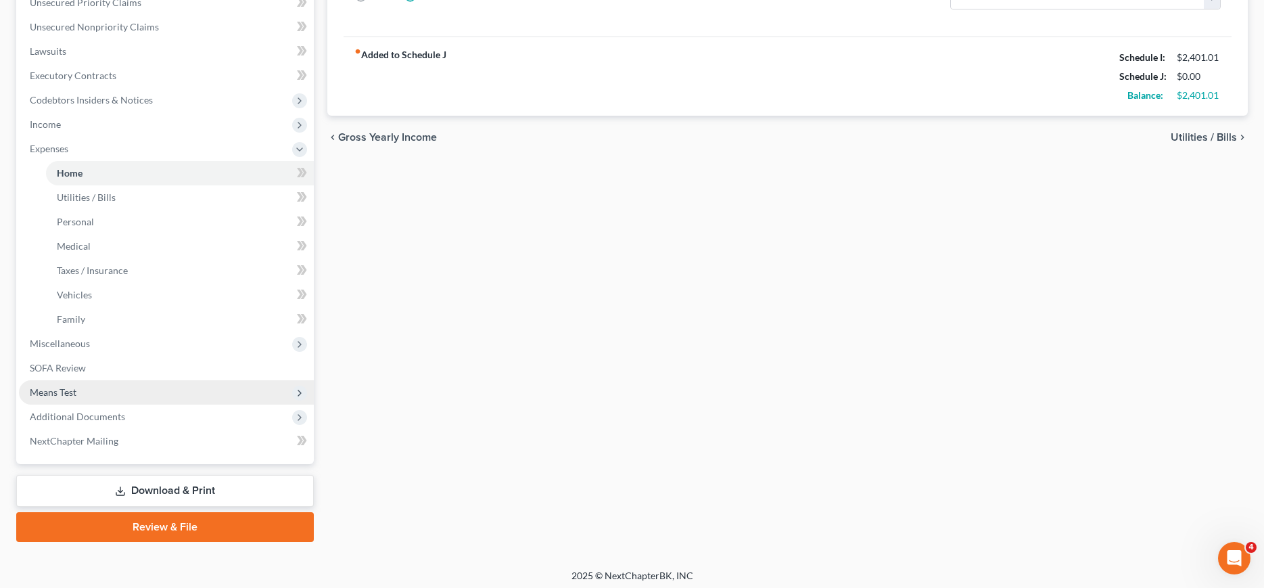
click at [72, 387] on span "Means Test" at bounding box center [53, 391] width 47 height 11
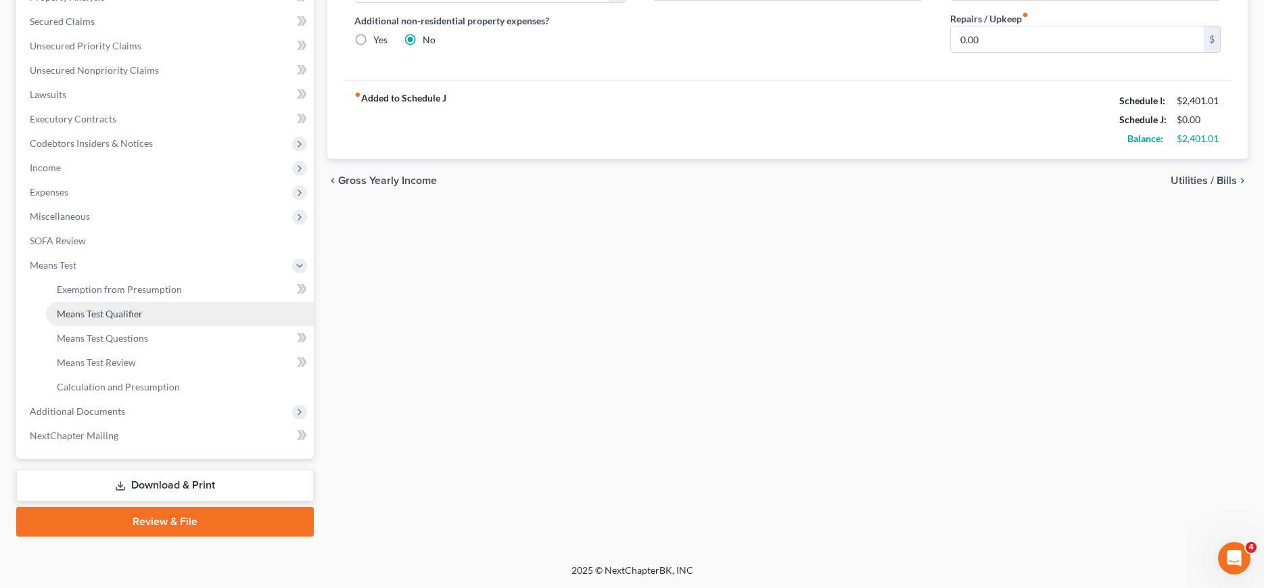
scroll to position [300, 0]
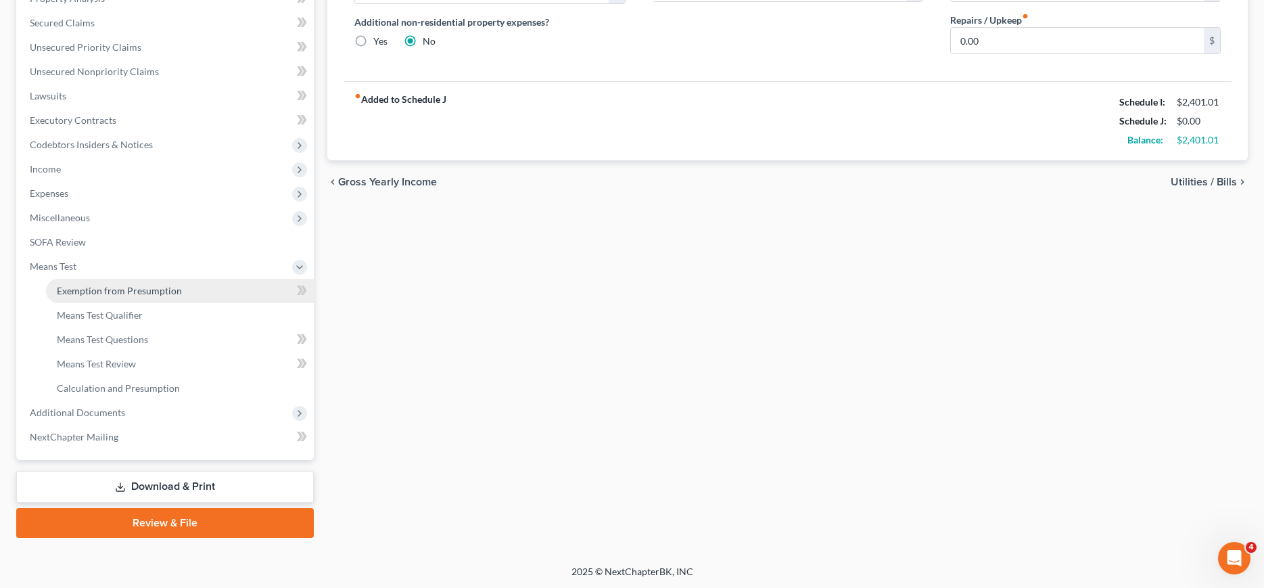
click at [87, 294] on span "Exemption from Presumption" at bounding box center [119, 290] width 125 height 11
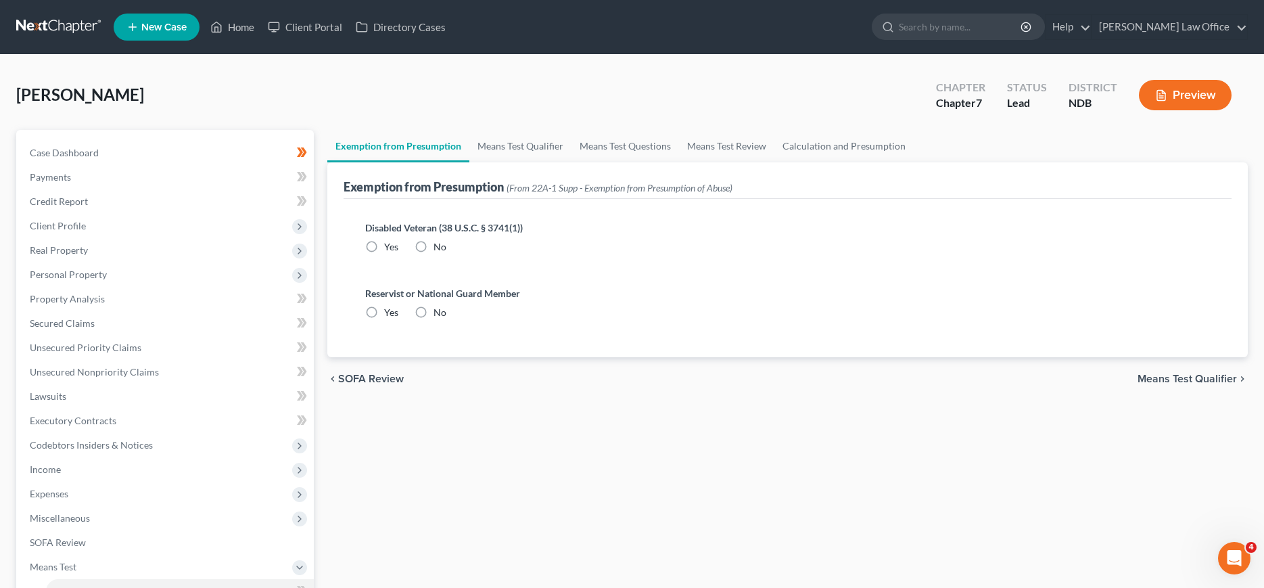
click at [433, 243] on label "No" at bounding box center [439, 247] width 13 height 14
click at [439, 243] on input "No" at bounding box center [443, 244] width 9 height 9
radio input "true"
click at [433, 310] on label "No" at bounding box center [439, 313] width 13 height 14
click at [439, 310] on input "No" at bounding box center [443, 310] width 9 height 9
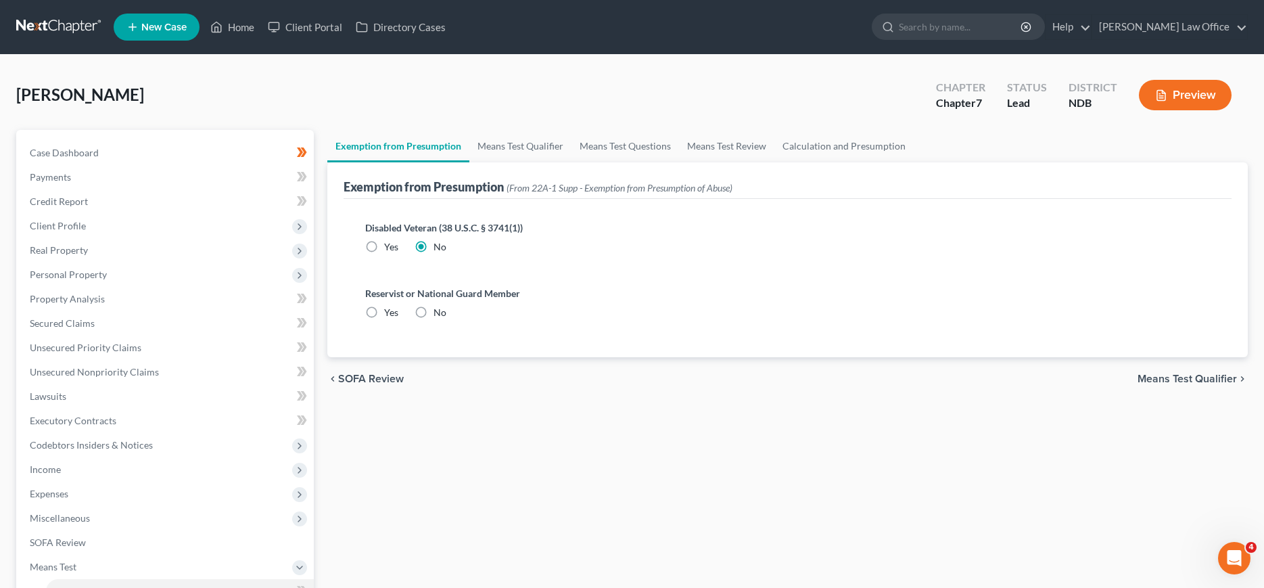
radio input "true"
click at [1174, 379] on span "Means Test Qualifier" at bounding box center [1186, 378] width 99 height 11
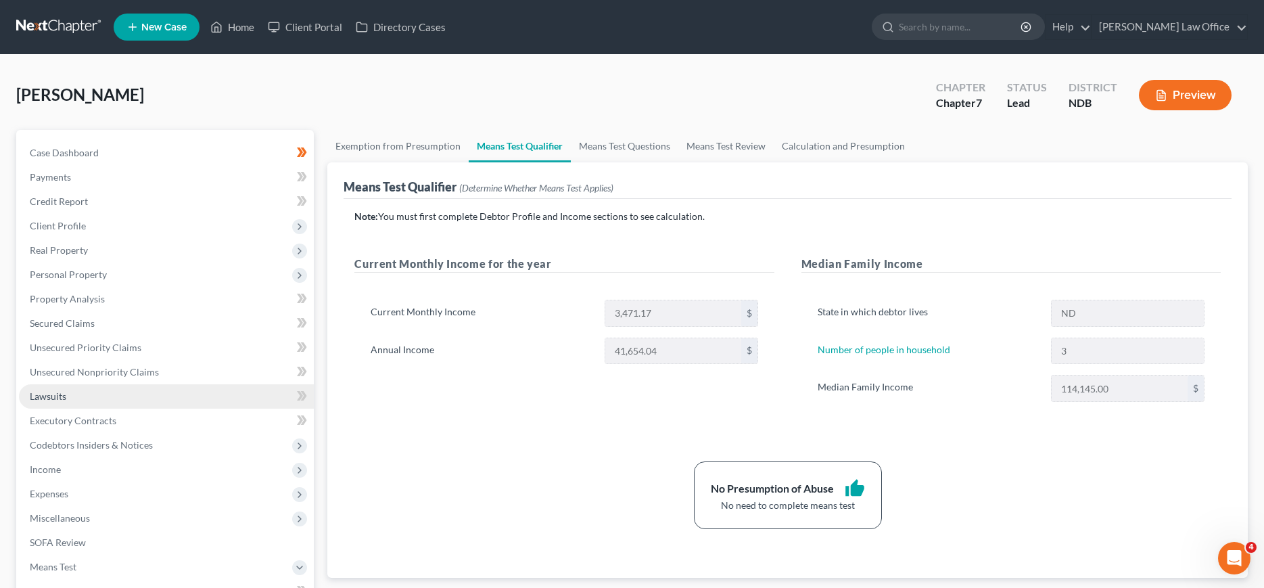
scroll to position [69, 0]
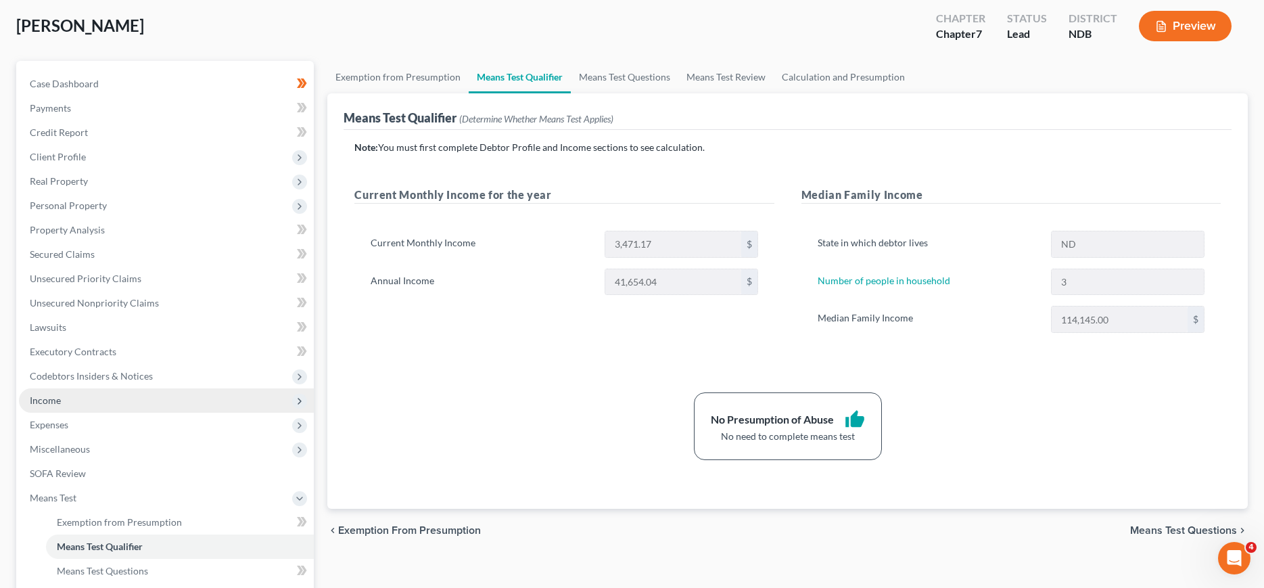
click at [50, 400] on span "Income" at bounding box center [45, 399] width 31 height 11
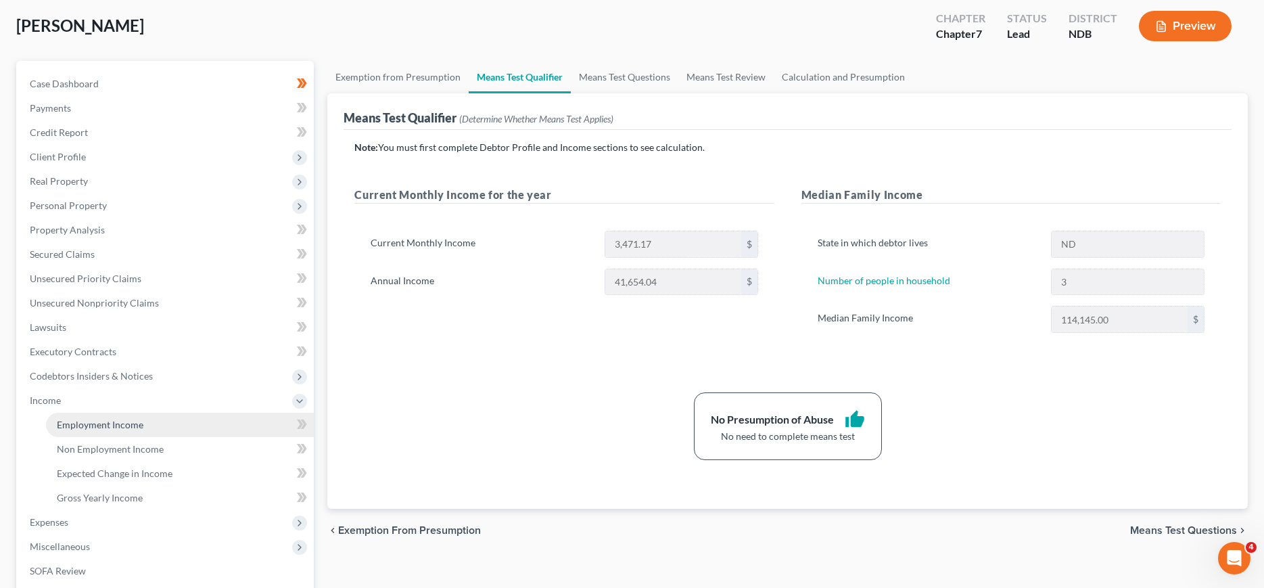
click at [90, 429] on span "Employment Income" at bounding box center [100, 423] width 87 height 11
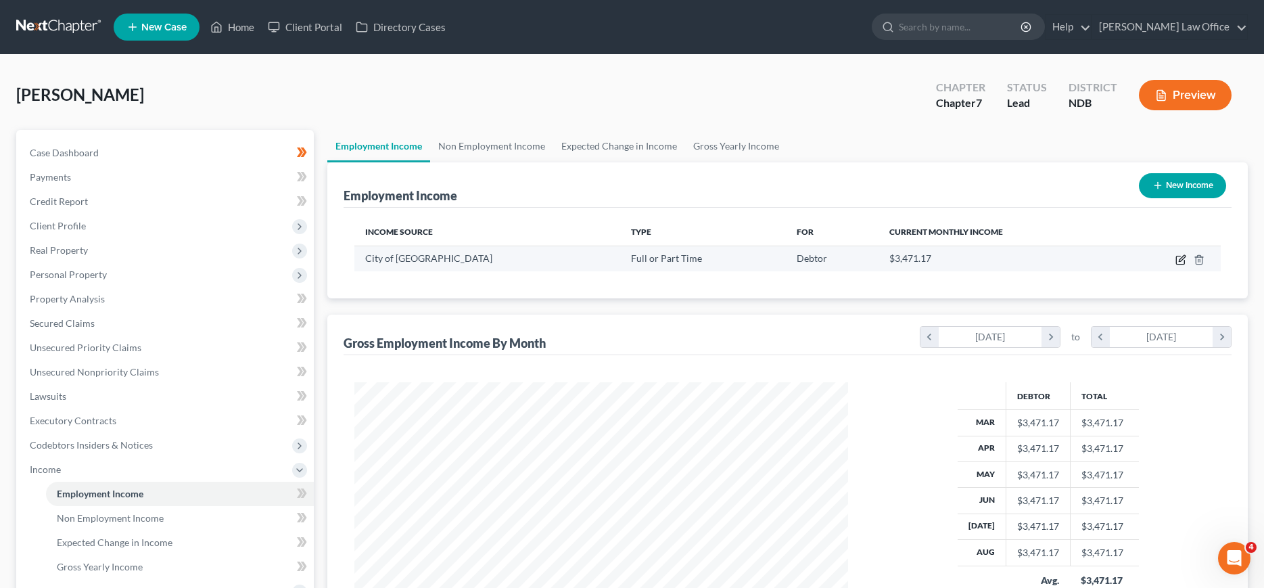
click at [1177, 264] on icon "button" at bounding box center [1180, 260] width 8 height 8
select select "0"
select select "29"
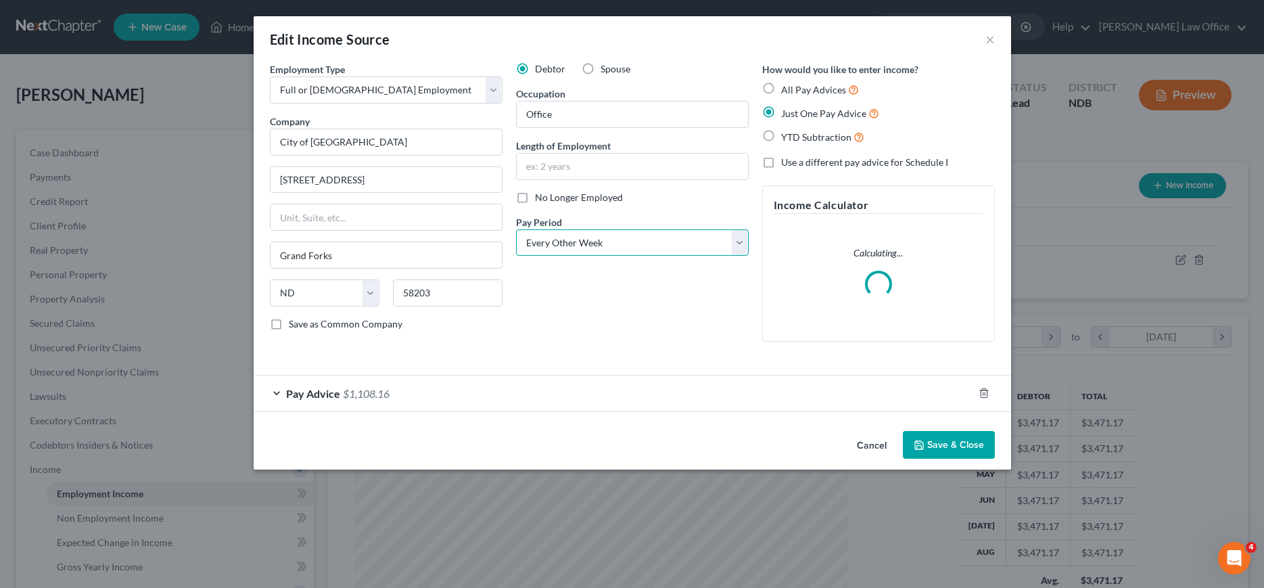
click at [516, 229] on select "Select Monthly Twice Monthly Every Other Week Weekly" at bounding box center [632, 242] width 233 height 27
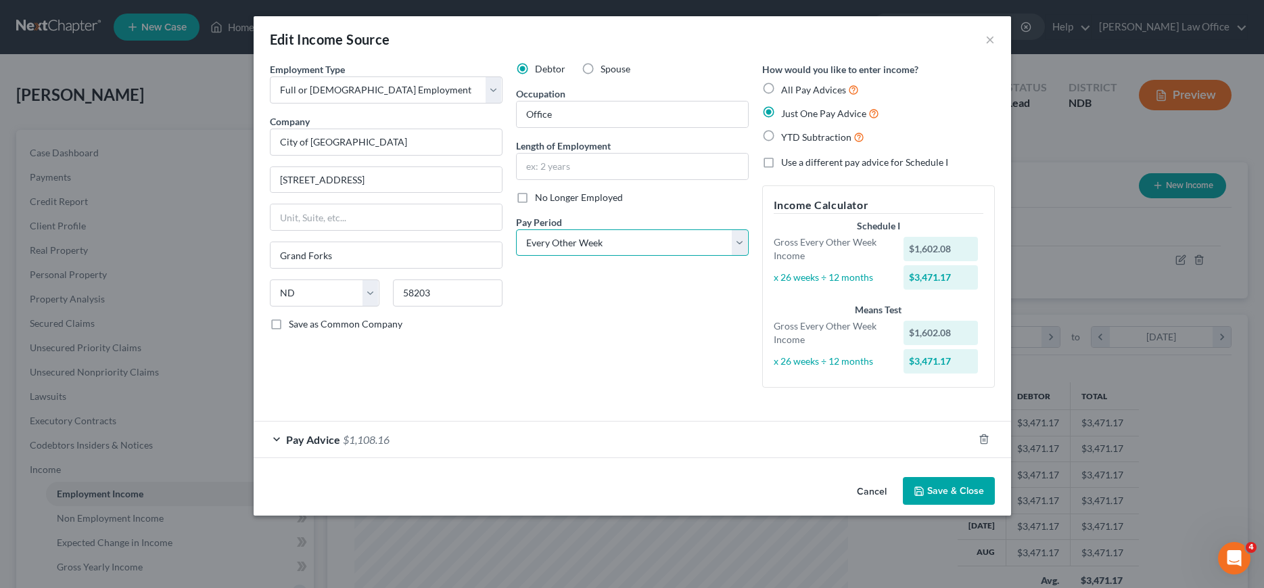
select select "0"
click option "Monthly" at bounding box center [0, 0] width 0 height 0
click at [370, 442] on span "$1,108.16" at bounding box center [366, 439] width 47 height 13
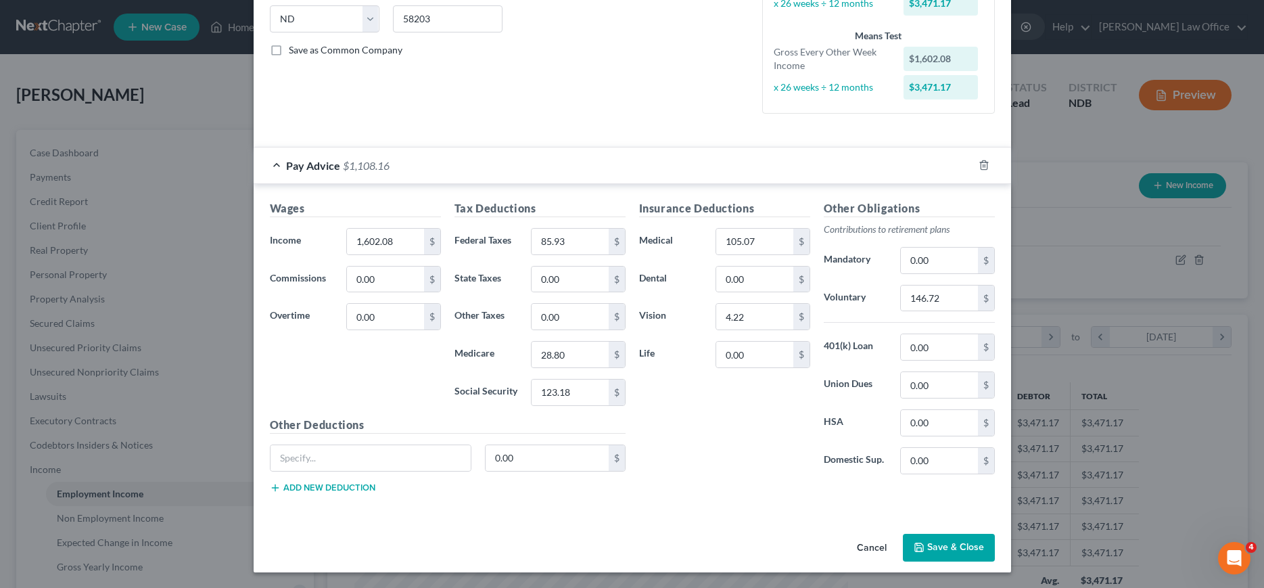
scroll to position [274, 0]
click at [401, 238] on input "1,602.08" at bounding box center [385, 241] width 76 height 26
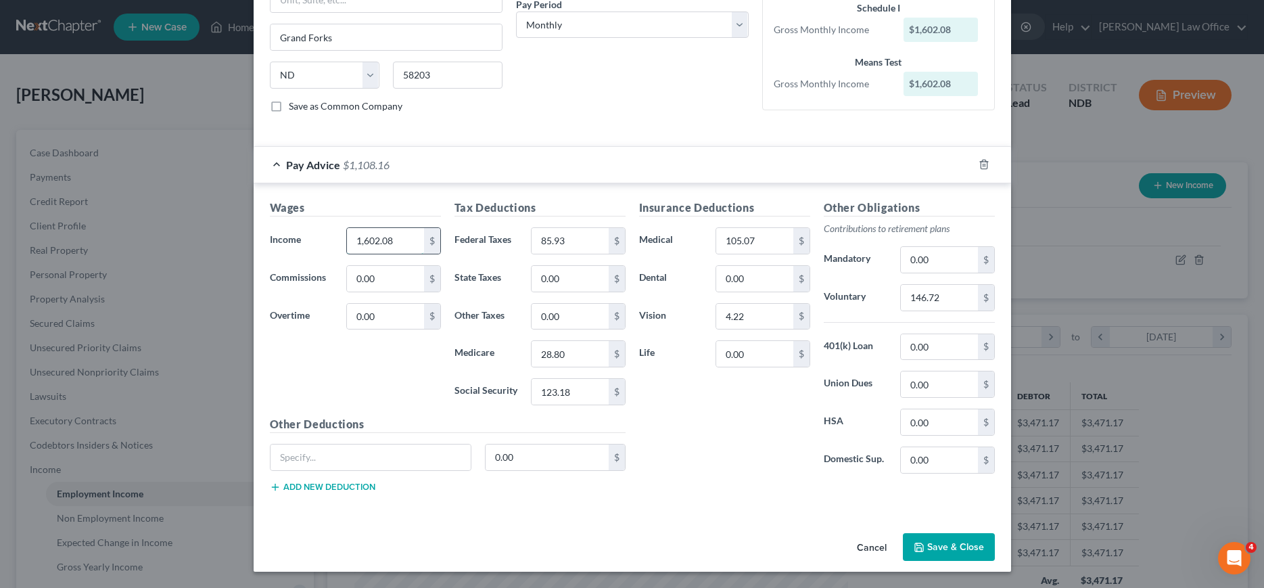
scroll to position [218, 0]
type input "4,790.09"
type input "198.30"
type input "66.10"
type input "282.50"
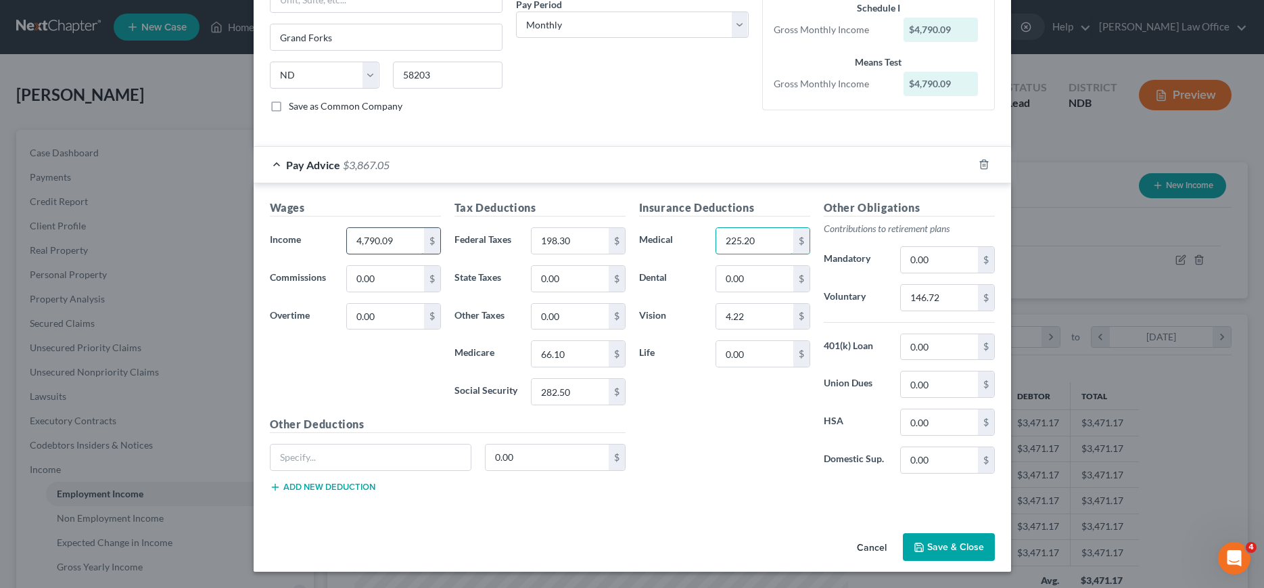
type input "225.20"
type input "9.00"
type input "335.40"
click at [704, 479] on div "Insurance Deductions Medical 225.20 $ Dental 0.00 $ Vision 9.00 $ Life 0.00 $" at bounding box center [724, 341] width 185 height 285
click at [974, 539] on button "Save & Close" at bounding box center [949, 547] width 92 height 28
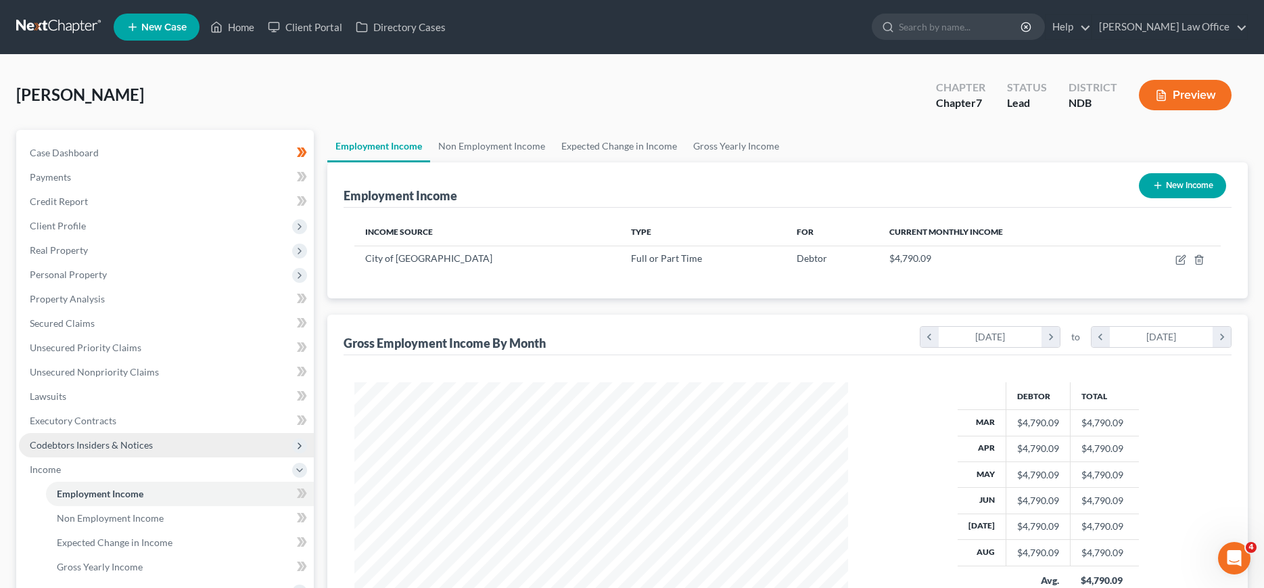
scroll to position [207, 0]
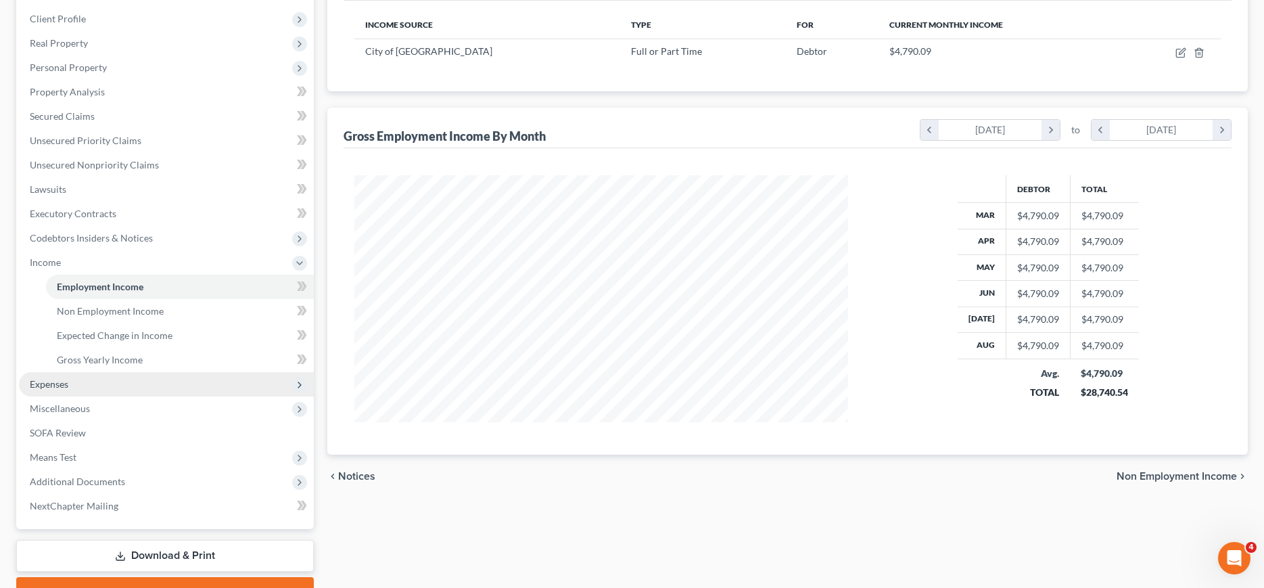
click at [40, 379] on span "Expenses" at bounding box center [49, 383] width 39 height 11
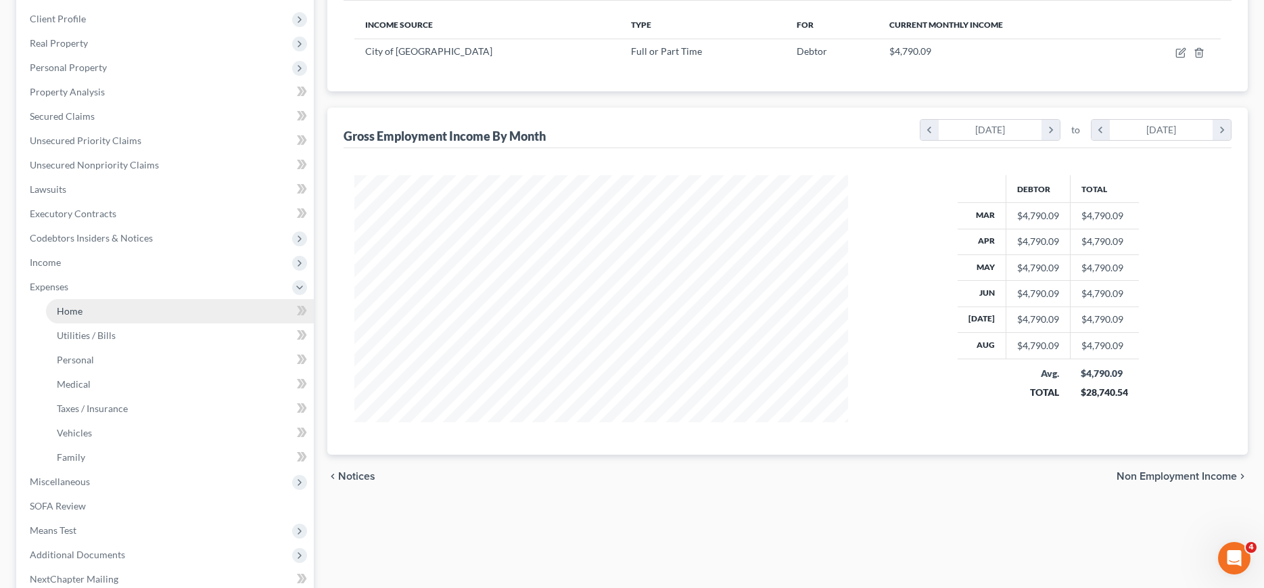
click at [70, 311] on span "Home" at bounding box center [70, 310] width 26 height 11
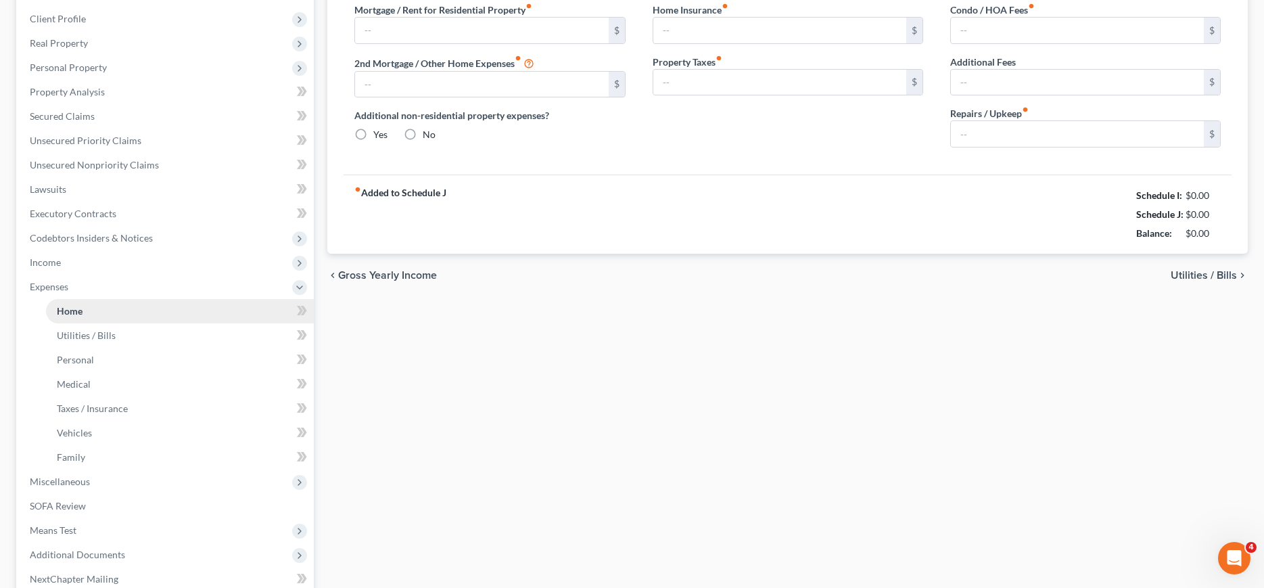
type input "0.00"
radio input "true"
type input "0.00"
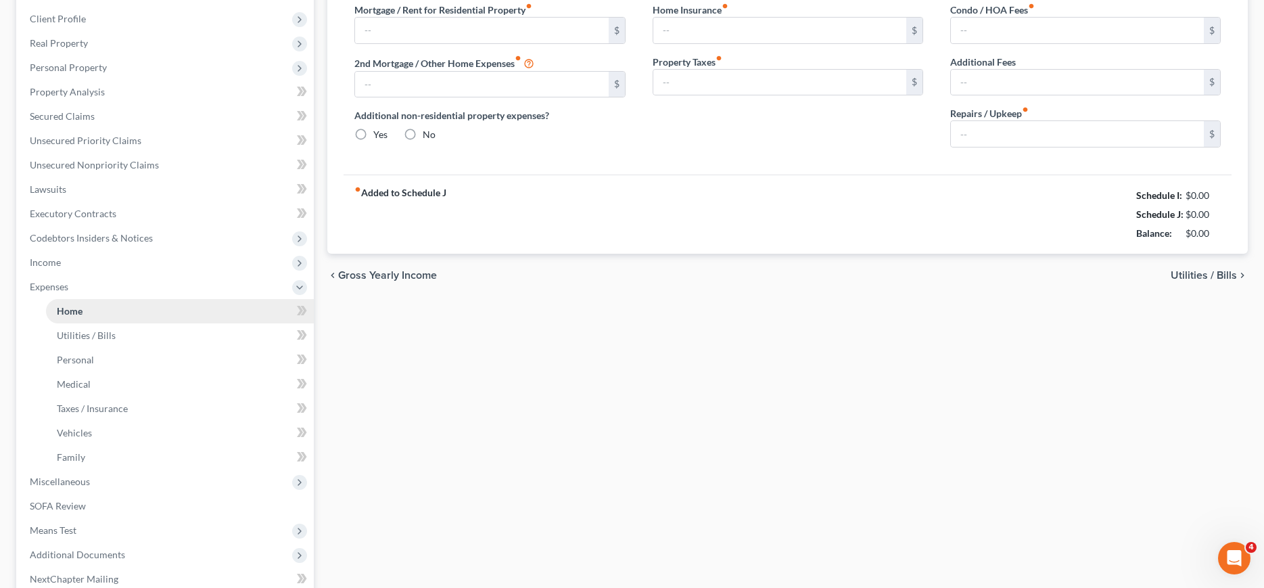
type input "0.00"
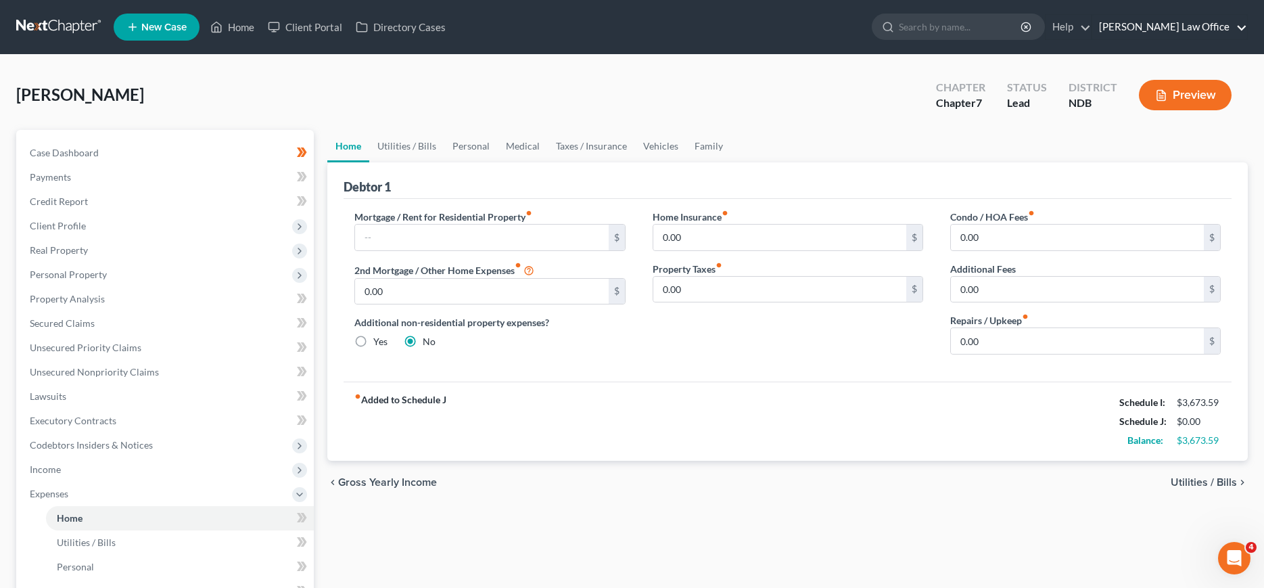
click at [1186, 30] on link "[PERSON_NAME] Law Office" at bounding box center [1169, 27] width 155 height 24
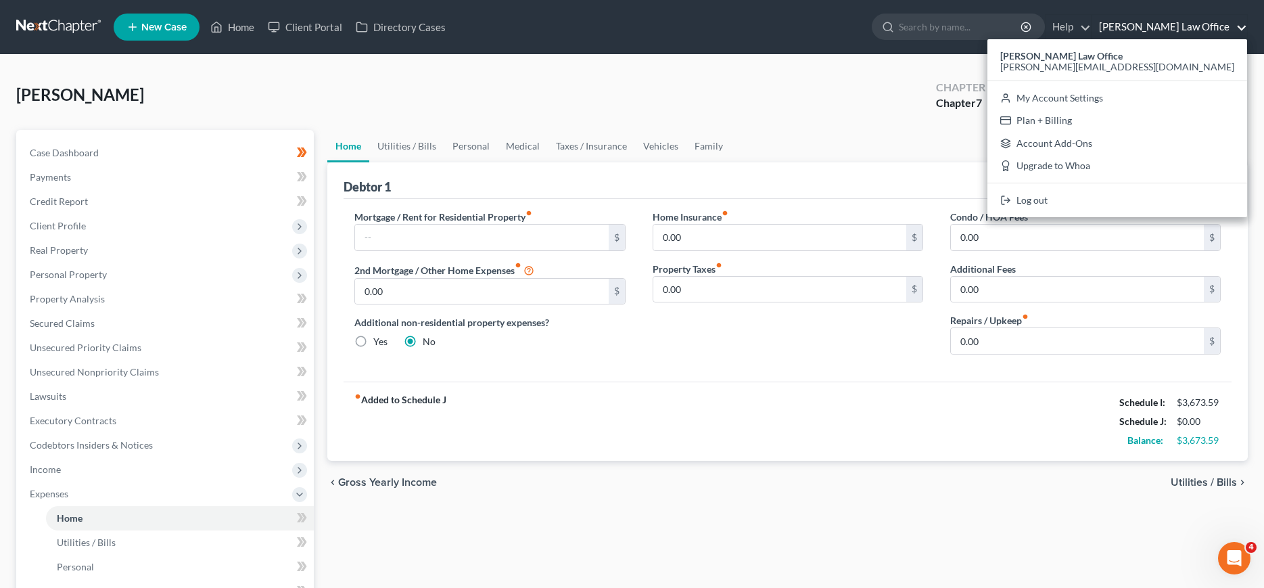
click at [818, 508] on div "Home Utilities / Bills Personal Medical Taxes / Insurance Vehicles Family Debto…" at bounding box center [787, 508] width 934 height 757
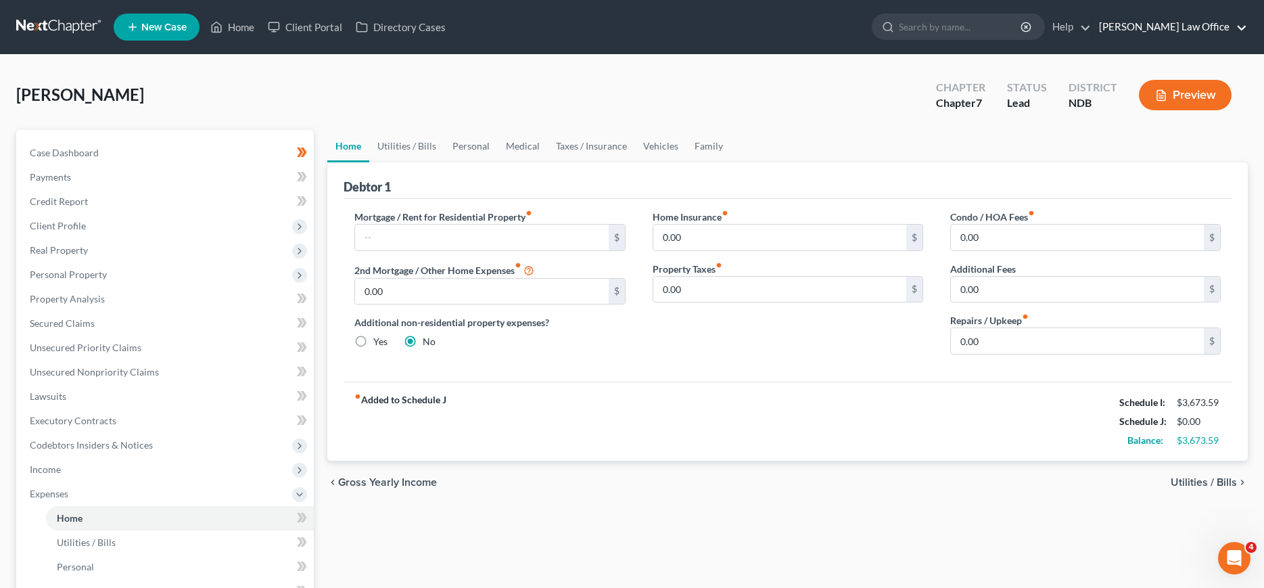
click at [1220, 26] on link "[PERSON_NAME] Law Office" at bounding box center [1169, 27] width 155 height 24
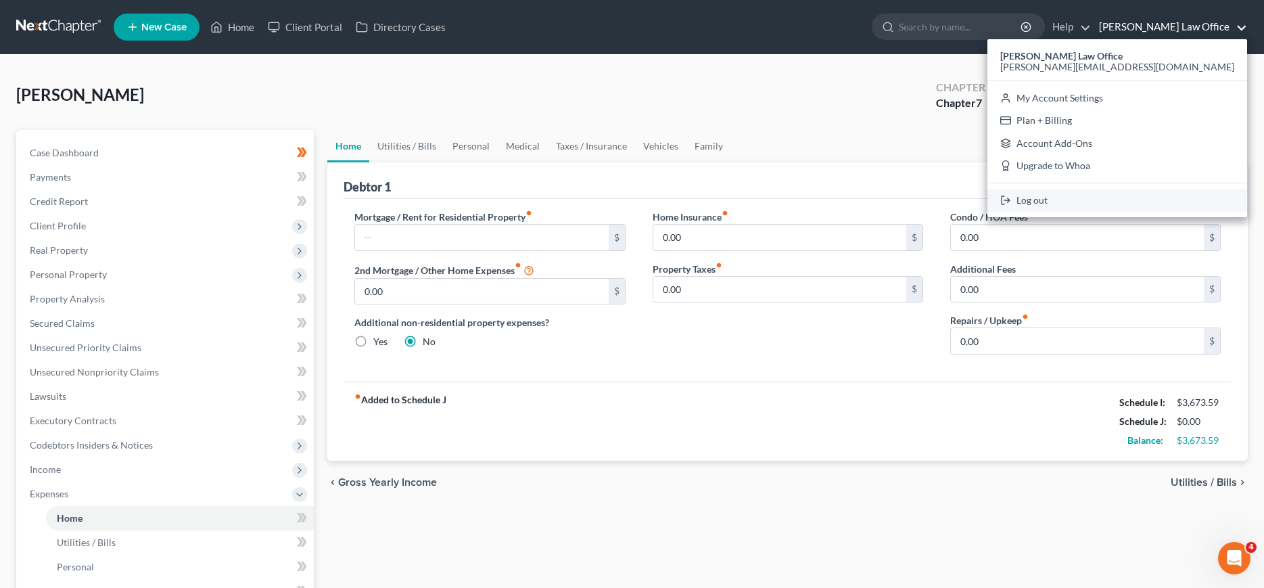
click at [1161, 198] on link "Log out" at bounding box center [1117, 200] width 260 height 23
